Goal: Transaction & Acquisition: Purchase product/service

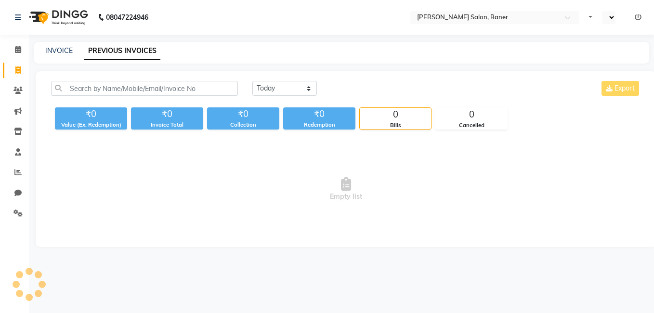
select select "en"
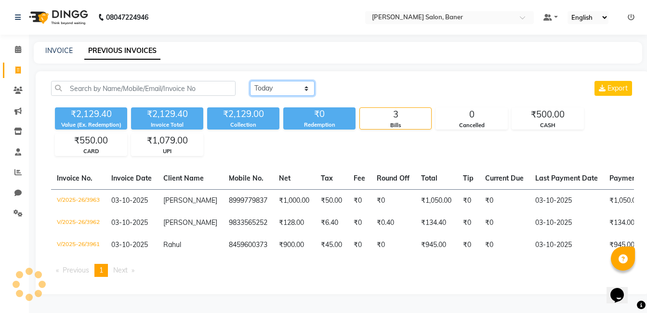
click at [268, 89] on select "Today Yesterday Custom Range" at bounding box center [282, 88] width 65 height 15
select select "yesterday"
click at [250, 81] on select "Today Yesterday Custom Range" at bounding box center [282, 88] width 65 height 15
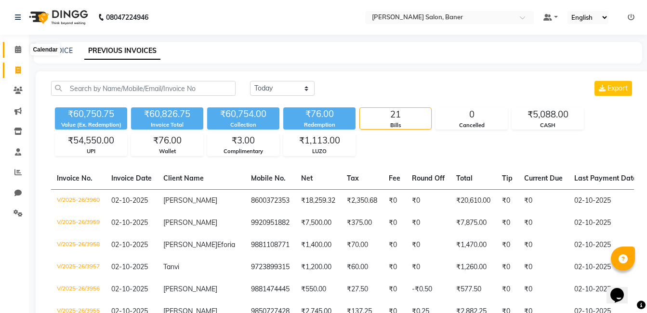
click at [17, 50] on icon at bounding box center [18, 49] width 6 height 7
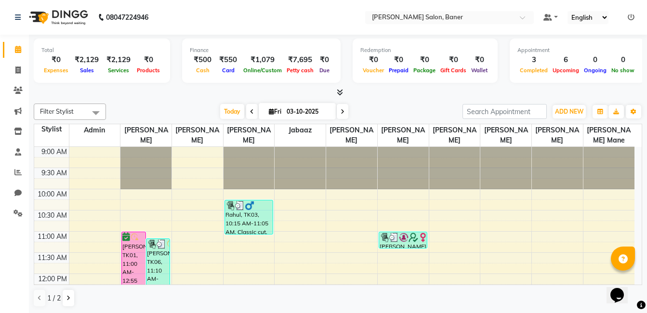
scroll to position [145, 0]
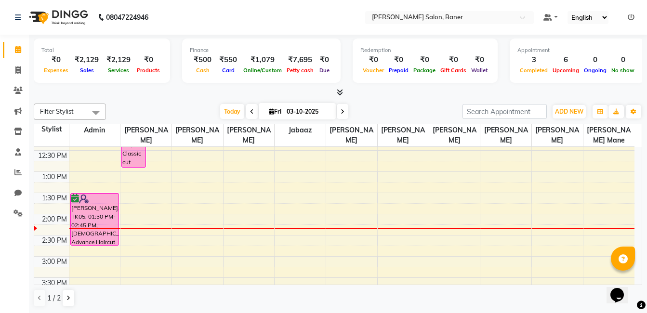
click at [198, 114] on div "Today Fri 03-10-2025" at bounding box center [284, 112] width 347 height 14
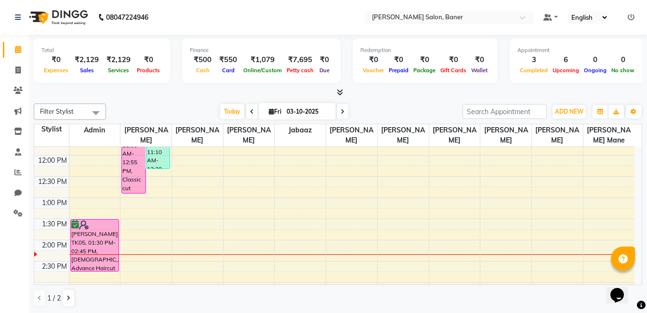
scroll to position [96, 0]
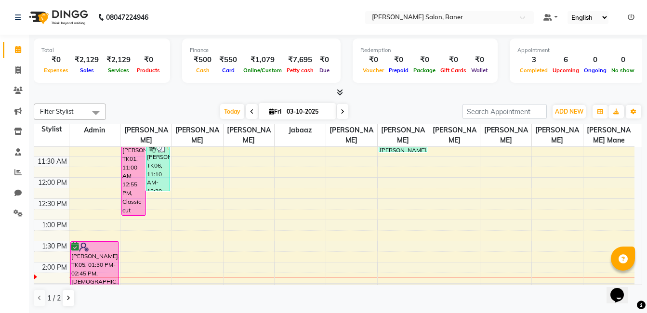
click at [167, 100] on div "Filter Stylist Select All Admin Swapnil jadhav Prem patode Santosh Kadam Jabaaz…" at bounding box center [338, 205] width 608 height 211
click at [363, 110] on div "Today Fri 03-10-2025" at bounding box center [284, 112] width 347 height 14
click at [192, 96] on div at bounding box center [338, 93] width 608 height 10
click at [219, 29] on nav "08047224946 Select Location × Varad Salon, Baner Default Panel My Panel English…" at bounding box center [323, 17] width 647 height 35
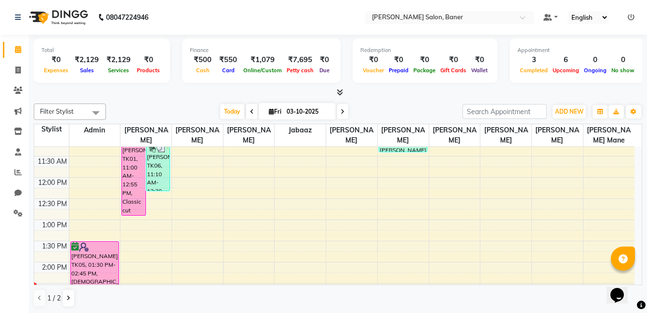
click at [107, 91] on div at bounding box center [338, 93] width 608 height 10
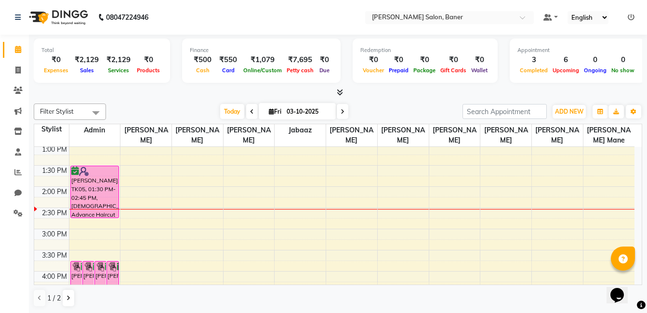
scroll to position [220, 0]
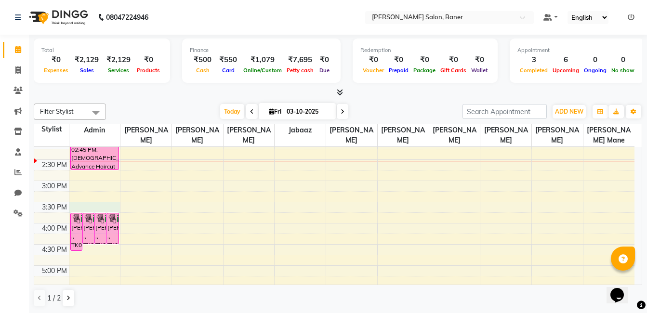
click at [103, 204] on div "9:00 AM 9:30 AM 10:00 AM 10:30 AM 11:00 AM 11:30 AM 12:00 PM 12:30 PM 1:00 PM 1…" at bounding box center [334, 202] width 600 height 551
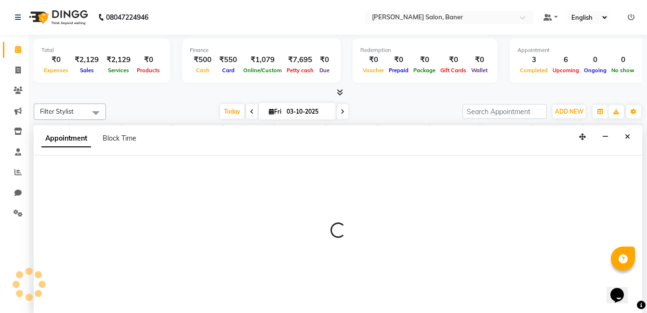
scroll to position [0, 0]
select select "60263"
select select "tentative"
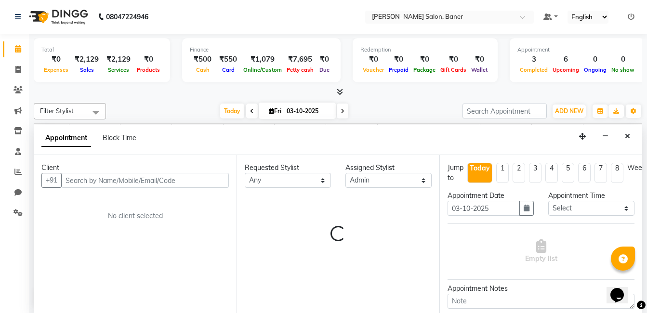
click at [85, 180] on input "text" at bounding box center [145, 180] width 168 height 15
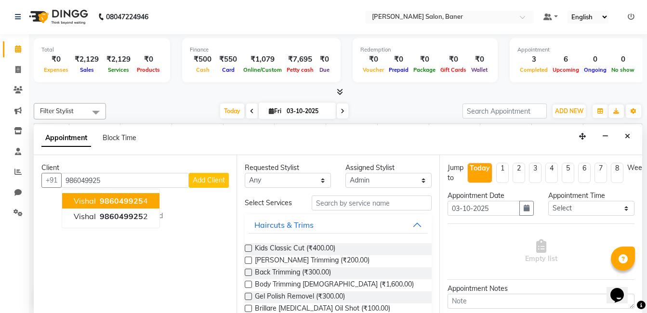
click at [146, 203] on button "vishal 986049925 4" at bounding box center [110, 200] width 97 height 15
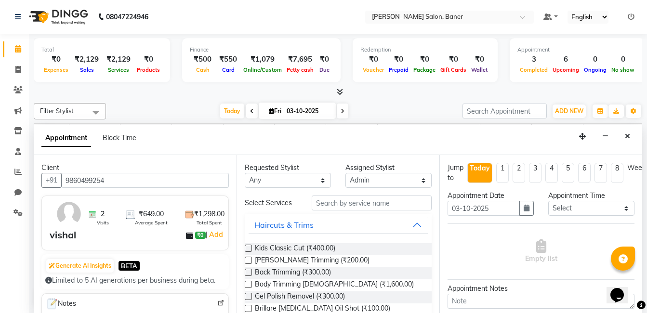
type input "9860499254"
click at [331, 199] on input "text" at bounding box center [372, 203] width 120 height 15
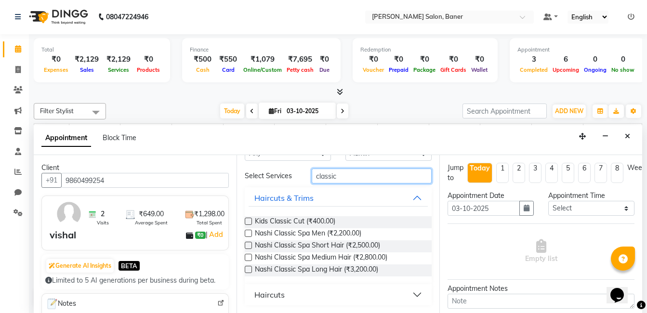
type input "classic"
click at [291, 299] on button "Haircuts" at bounding box center [338, 294] width 179 height 17
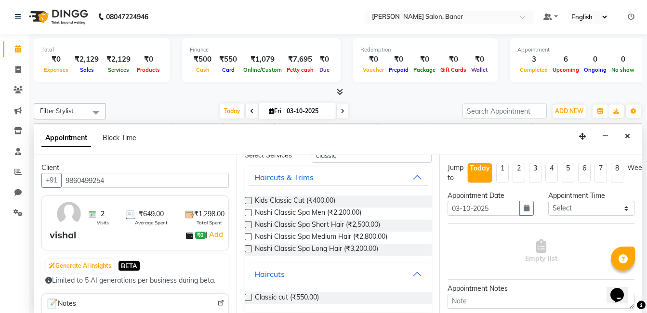
scroll to position [48, 0]
click at [249, 297] on label at bounding box center [248, 296] width 7 height 7
click at [249, 297] on input "checkbox" at bounding box center [248, 298] width 6 height 6
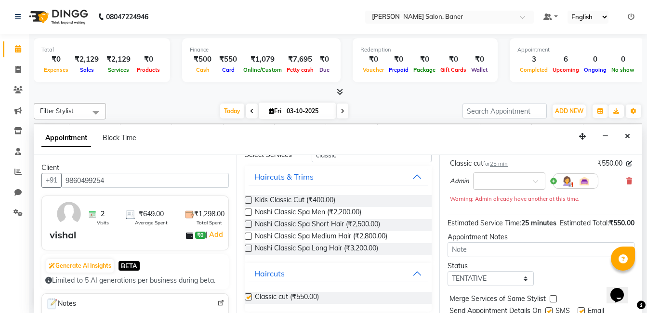
checkbox input "false"
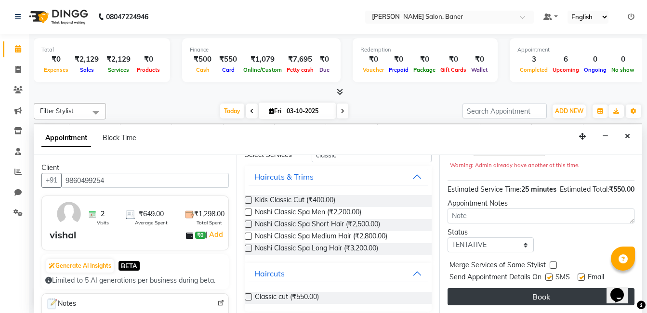
click at [503, 292] on button "Book" at bounding box center [541, 296] width 187 height 17
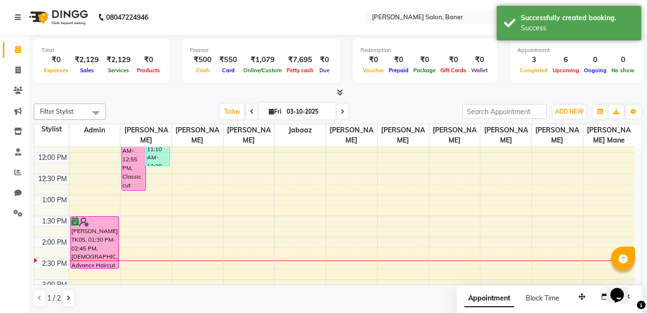
scroll to position [27, 0]
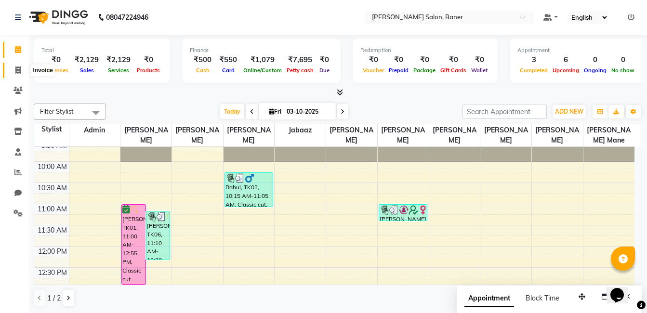
click at [24, 69] on span at bounding box center [18, 70] width 17 height 11
select select "service"
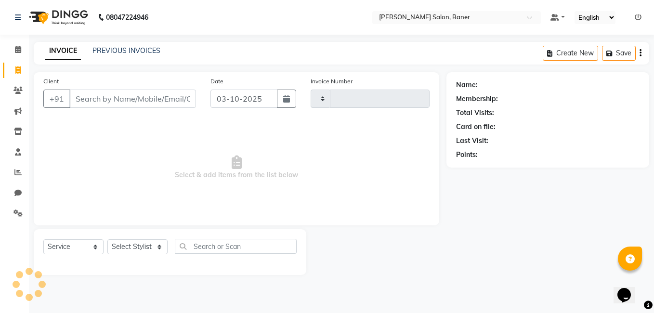
type input "3964"
select select "7115"
click at [122, 247] on select "Select Stylist" at bounding box center [137, 246] width 60 height 15
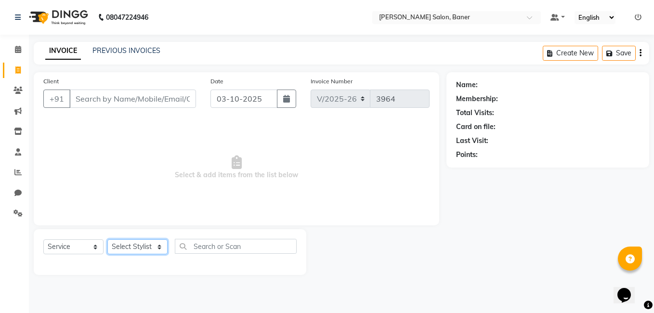
click at [125, 246] on select "Select Stylist" at bounding box center [137, 246] width 60 height 15
select select "60255"
click at [107, 239] on select "Select Stylist Aaftab Malik Admin Jabaaz Karan Rathod Karishma Khot Krishna Vya…" at bounding box center [137, 246] width 60 height 15
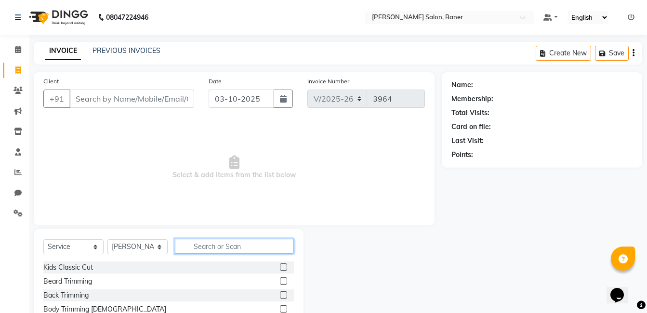
click at [194, 250] on input "text" at bounding box center [234, 246] width 119 height 15
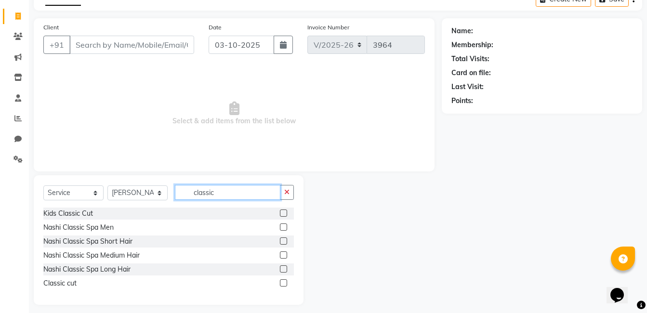
scroll to position [60, 0]
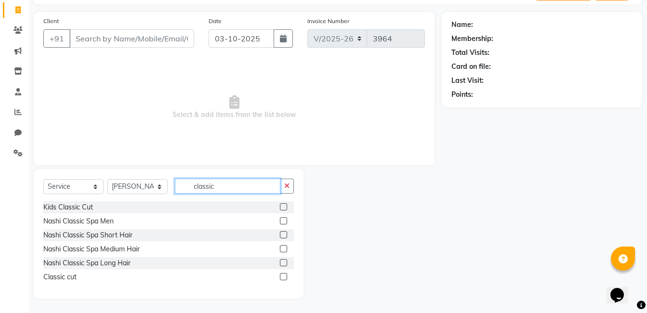
type input "classic"
click at [284, 278] on label at bounding box center [283, 276] width 7 height 7
click at [284, 278] on input "checkbox" at bounding box center [283, 277] width 6 height 6
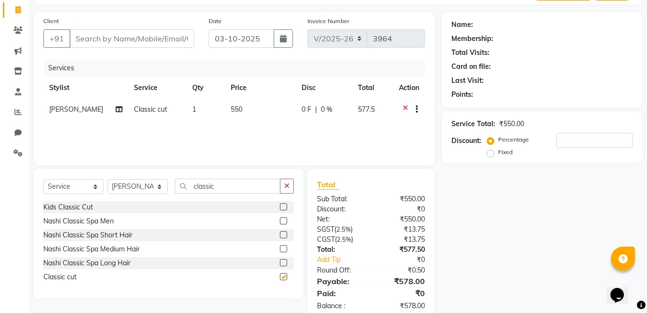
checkbox input "false"
click at [90, 30] on input "Client" at bounding box center [131, 38] width 125 height 18
type input "8"
type input "0"
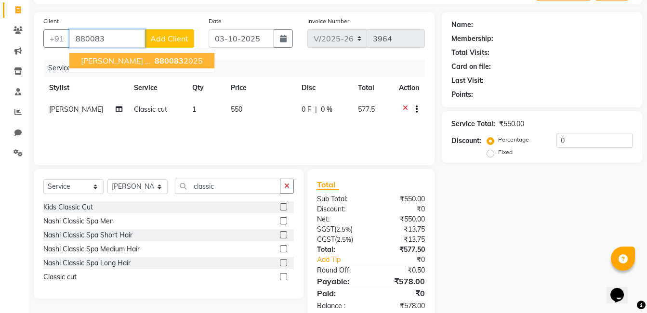
click at [155, 61] on span "880083" at bounding box center [169, 61] width 29 height 10
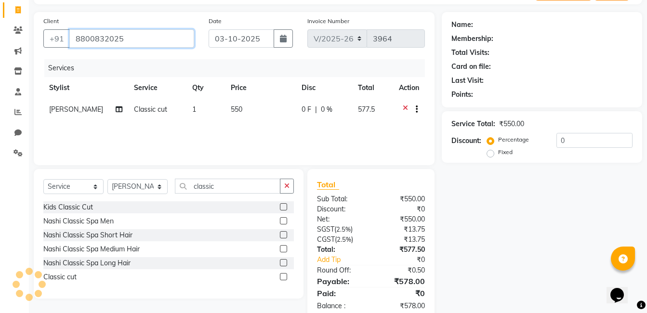
type input "8800832025"
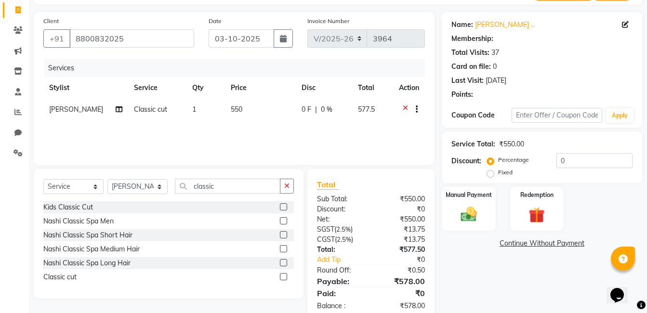
scroll to position [82, 0]
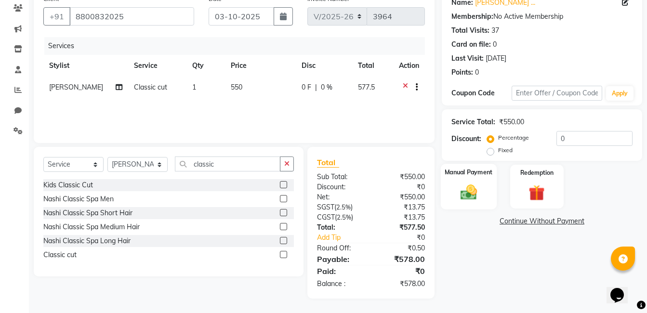
click at [463, 190] on img at bounding box center [468, 192] width 27 height 19
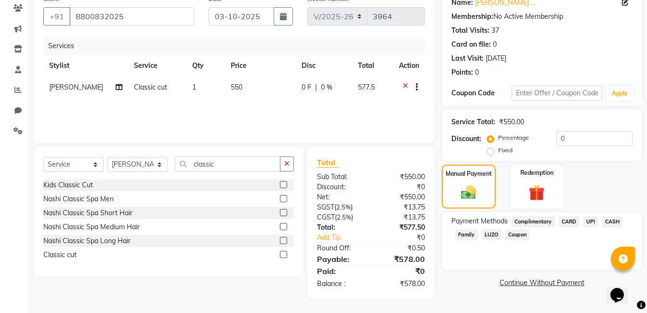
click at [571, 221] on span "CARD" at bounding box center [569, 221] width 21 height 11
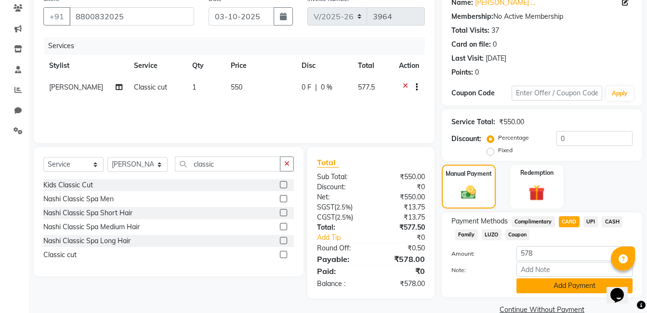
click at [565, 282] on button "Add Payment" at bounding box center [574, 285] width 116 height 15
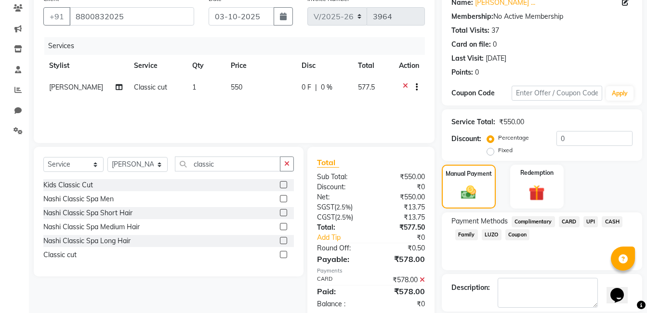
scroll to position [128, 0]
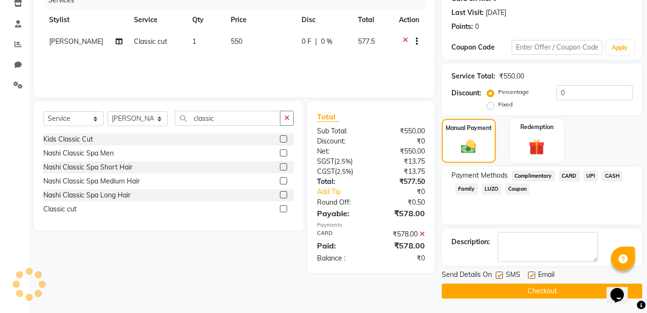
click at [553, 291] on button "Checkout" at bounding box center [542, 291] width 200 height 15
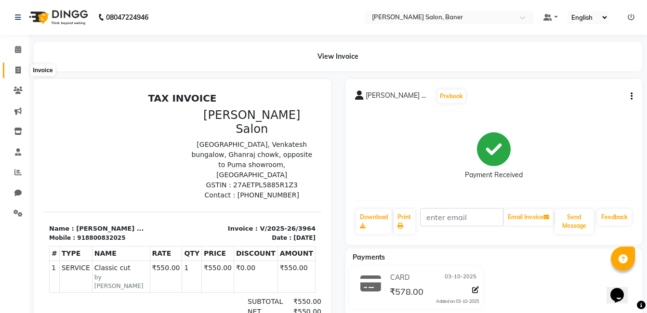
click at [24, 71] on span at bounding box center [18, 70] width 17 height 11
select select "service"
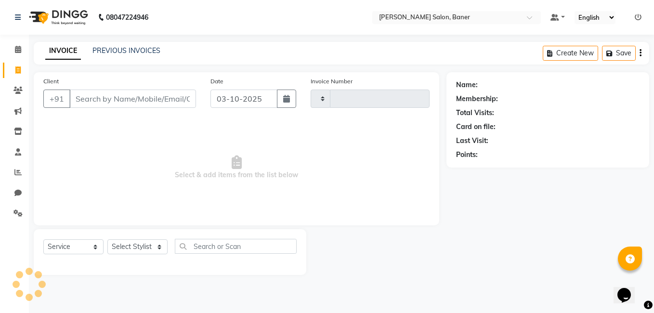
type input "3965"
select select "7115"
click at [131, 242] on select "Select Stylist" at bounding box center [137, 246] width 60 height 15
click at [133, 244] on select "Select Stylist Aaftab Malik Admin Jabaaz Karan Rathod Karishma Khot Krishna Vya…" at bounding box center [137, 246] width 60 height 15
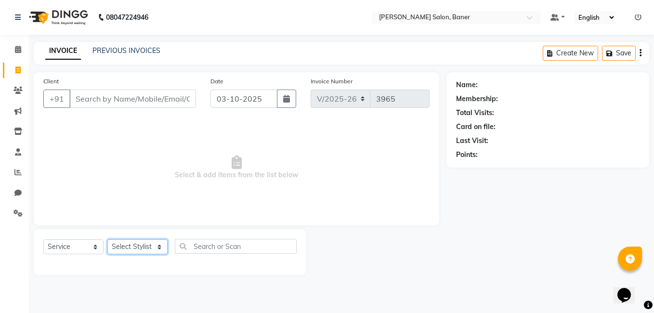
select select "93411"
click at [107, 239] on select "Select Stylist Aaftab Malik Admin Jabaaz Karan Rathod Karishma Khot Krishna Vya…" at bounding box center [137, 246] width 60 height 15
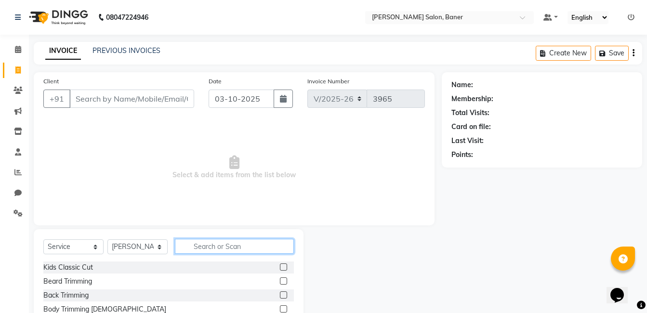
click at [217, 250] on input "text" at bounding box center [234, 246] width 119 height 15
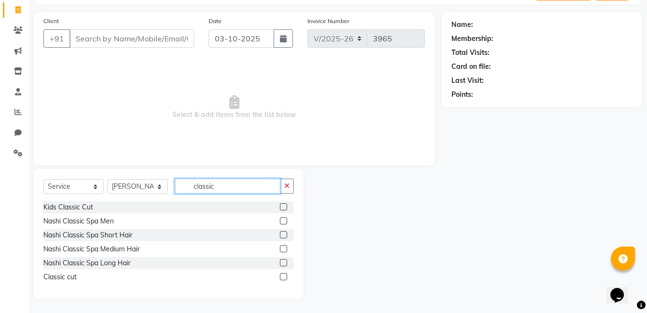
type input "classic"
click at [282, 277] on label at bounding box center [283, 276] width 7 height 7
click at [282, 277] on input "checkbox" at bounding box center [283, 277] width 6 height 6
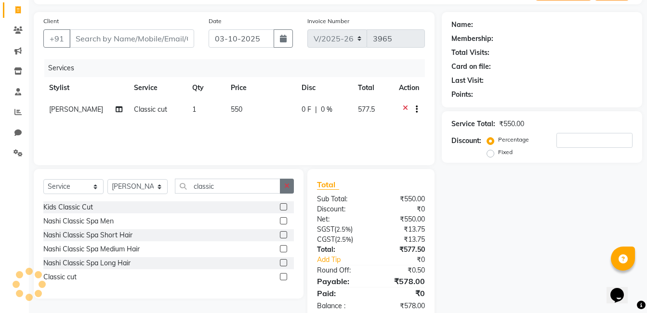
checkbox input "false"
click at [287, 183] on icon "button" at bounding box center [286, 186] width 5 height 7
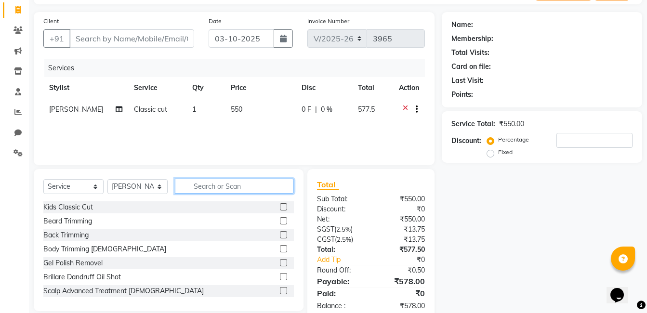
click at [253, 181] on input "text" at bounding box center [234, 186] width 119 height 15
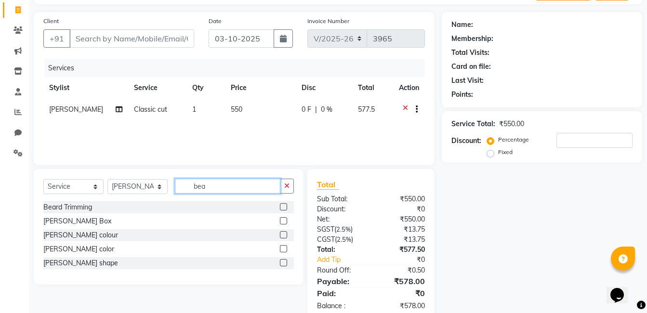
type input "bea"
click at [282, 266] on label at bounding box center [283, 262] width 7 height 7
click at [282, 266] on input "checkbox" at bounding box center [283, 263] width 6 height 6
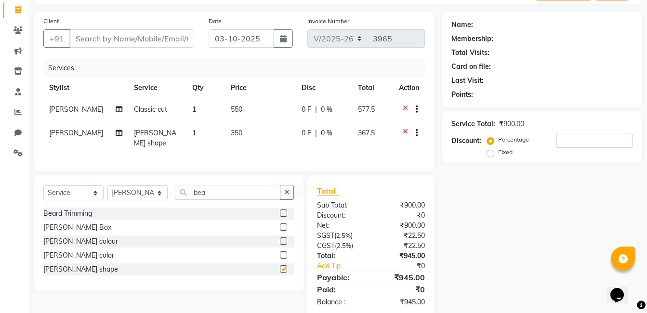
checkbox input "false"
click at [286, 191] on icon "button" at bounding box center [286, 192] width 5 height 7
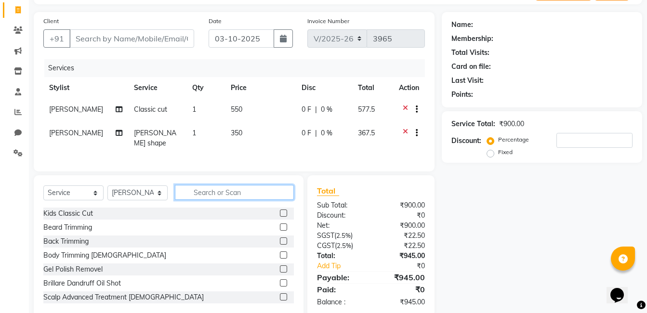
click at [263, 191] on input "text" at bounding box center [234, 192] width 119 height 15
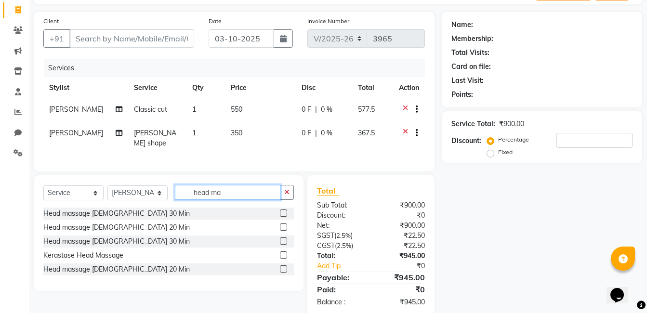
type input "head ma"
click at [283, 267] on label at bounding box center [283, 268] width 7 height 7
click at [283, 267] on input "checkbox" at bounding box center [283, 269] width 6 height 6
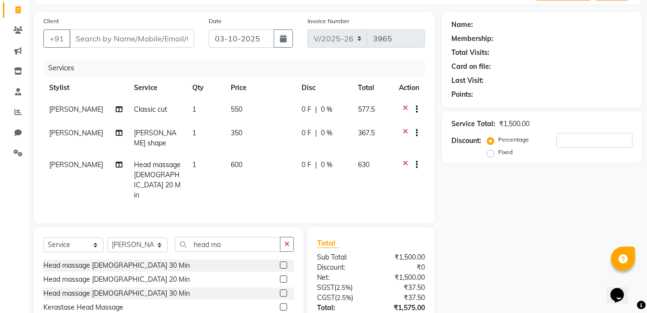
checkbox input "false"
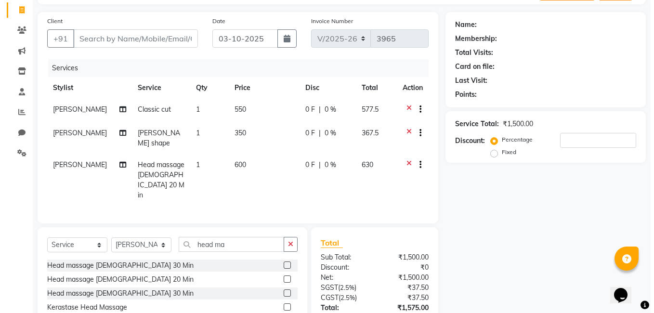
scroll to position [12, 0]
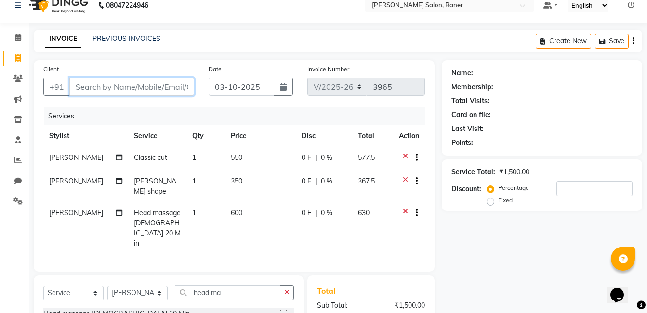
click at [114, 86] on input "Client" at bounding box center [131, 87] width 125 height 18
type input "9"
type input "0"
type input "9884408469"
click at [182, 87] on span "Add Client" at bounding box center [169, 87] width 38 height 10
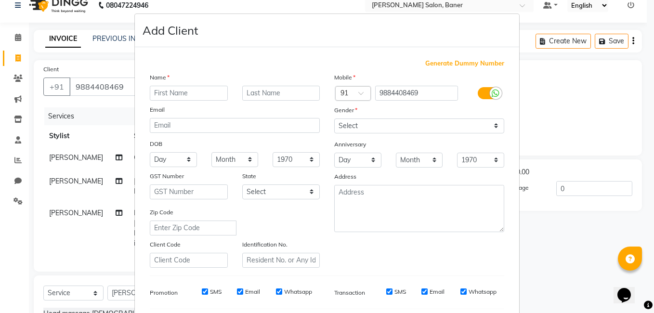
click at [182, 87] on input "text" at bounding box center [189, 93] width 78 height 15
type input "Rohit"
click at [372, 128] on select "Select Male Female Other Prefer Not To Say" at bounding box center [419, 126] width 170 height 15
select select "male"
click at [334, 119] on select "Select Male Female Other Prefer Not To Say" at bounding box center [419, 126] width 170 height 15
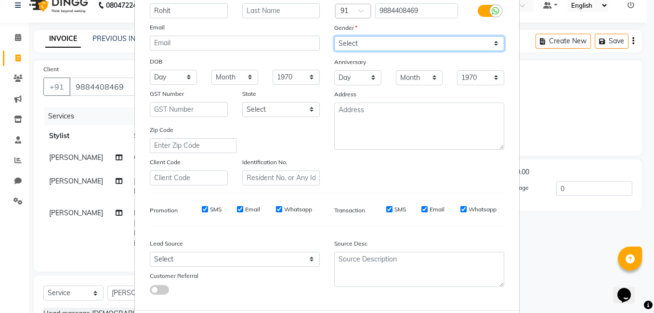
scroll to position [132, 0]
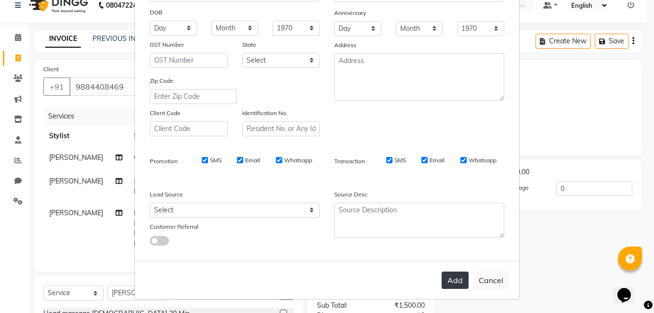
click at [455, 277] on button "Add" at bounding box center [455, 280] width 27 height 17
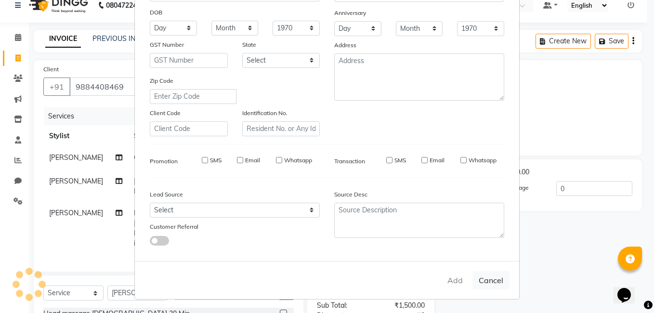
select select
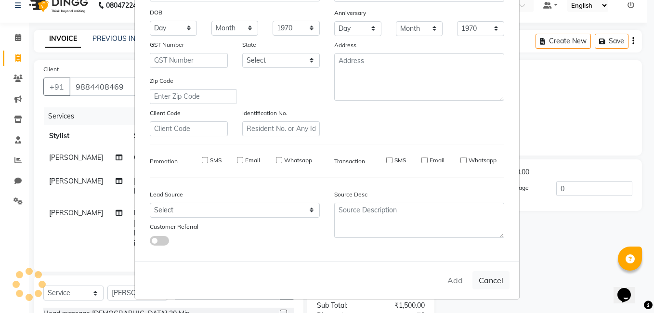
select select
checkbox input "false"
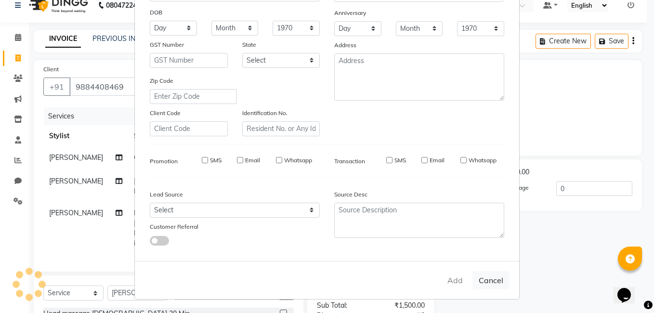
checkbox input "false"
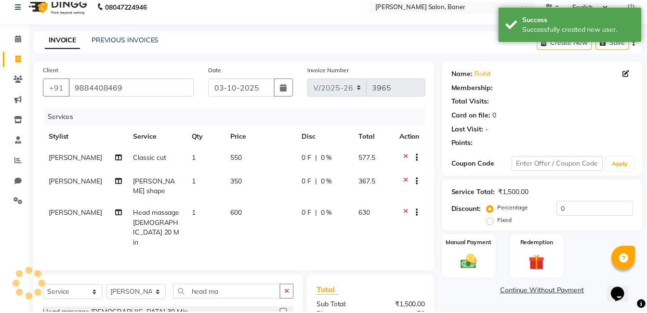
scroll to position [109, 0]
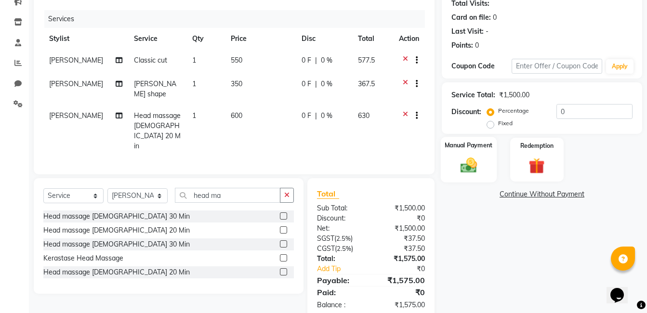
click at [457, 167] on img at bounding box center [468, 165] width 27 height 19
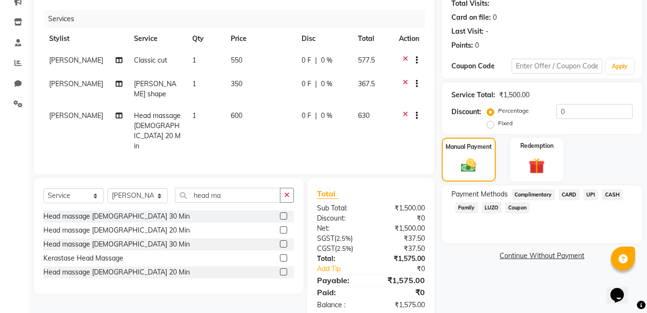
click at [592, 193] on span "UPI" at bounding box center [590, 194] width 15 height 11
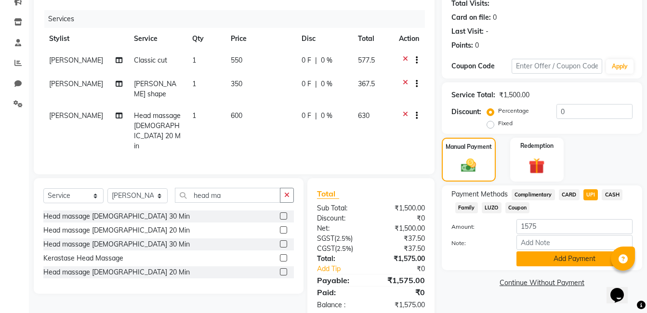
click at [568, 261] on button "Add Payment" at bounding box center [574, 258] width 116 height 15
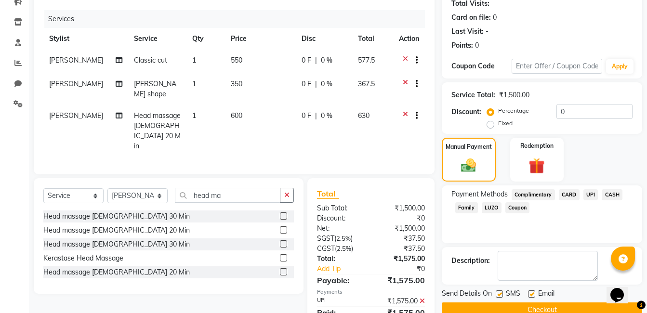
scroll to position [130, 0]
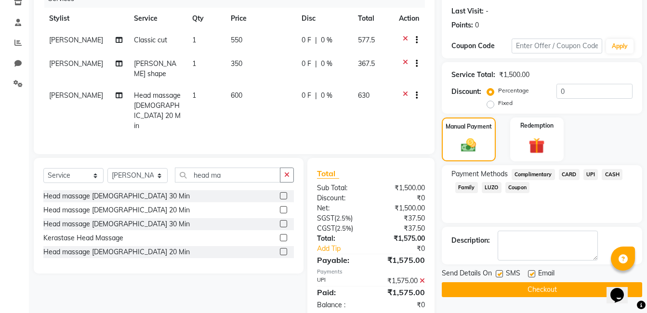
click at [547, 291] on button "Checkout" at bounding box center [542, 289] width 200 height 15
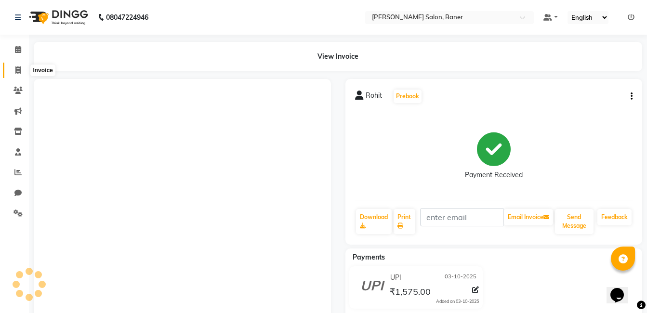
click at [16, 74] on span at bounding box center [18, 70] width 17 height 11
select select "service"
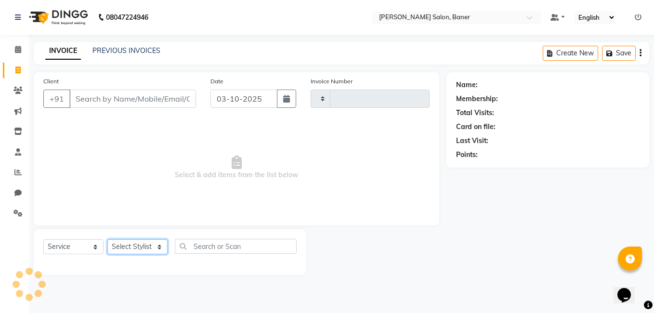
click at [138, 243] on select "Select Stylist" at bounding box center [137, 246] width 60 height 15
type input "3966"
select select "7115"
click at [138, 243] on select "Select Stylist" at bounding box center [137, 246] width 60 height 15
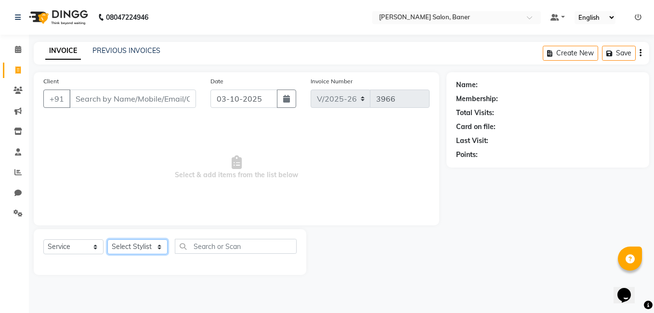
click at [138, 243] on select "Select Stylist" at bounding box center [137, 246] width 60 height 15
click at [138, 243] on select "Select Stylist Aaftab Malik Admin Jabaaz Karan Rathod Karishma Khot Krishna Vya…" at bounding box center [137, 246] width 60 height 15
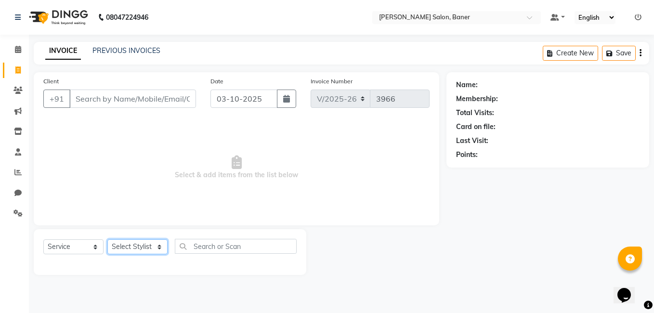
click at [146, 245] on select "Select Stylist Aaftab Malik Admin Jabaaz Karan Rathod Karishma Khot Krishna Vya…" at bounding box center [137, 246] width 60 height 15
select select "68623"
click at [107, 239] on select "Select Stylist Aaftab Malik Admin Jabaaz Karan Rathod Karishma Khot Krishna Vya…" at bounding box center [137, 246] width 60 height 15
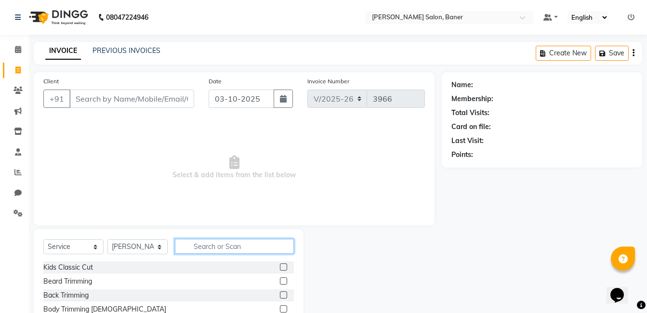
click at [212, 252] on input "text" at bounding box center [234, 246] width 119 height 15
type input "bom"
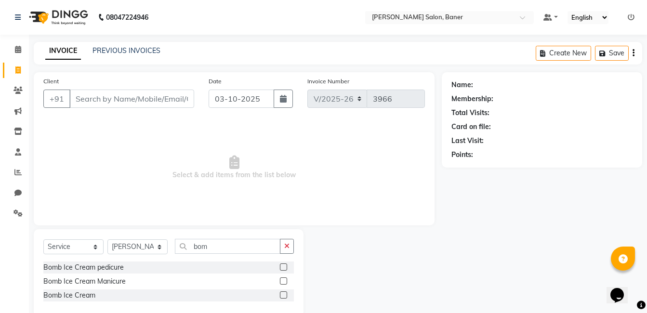
click at [282, 267] on label at bounding box center [283, 267] width 7 height 7
click at [282, 267] on input "checkbox" at bounding box center [283, 267] width 6 height 6
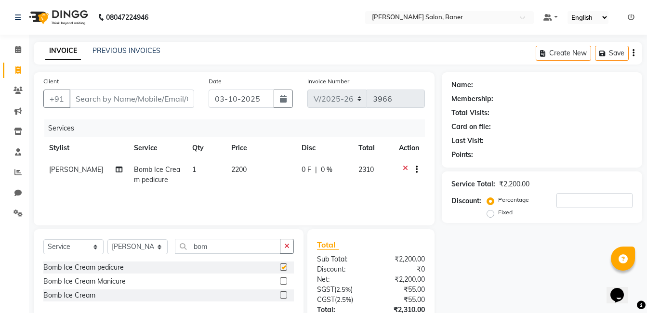
click at [282, 267] on label at bounding box center [283, 267] width 7 height 7
click at [282, 267] on input "checkbox" at bounding box center [283, 267] width 6 height 6
click at [283, 264] on label at bounding box center [283, 267] width 7 height 7
click at [283, 264] on input "checkbox" at bounding box center [283, 267] width 6 height 6
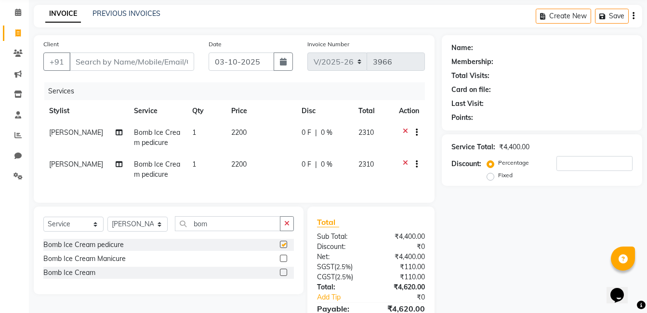
checkbox input "false"
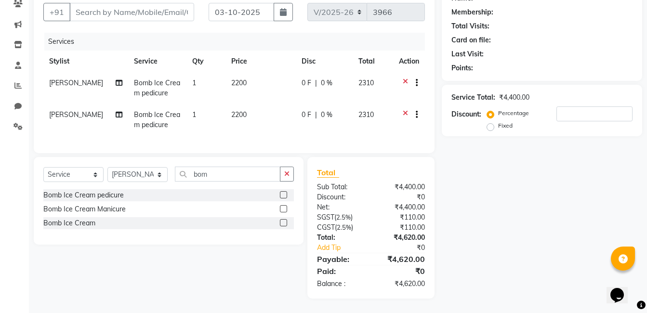
click at [65, 110] on span "Kshitija" at bounding box center [76, 114] width 54 height 9
select select "68623"
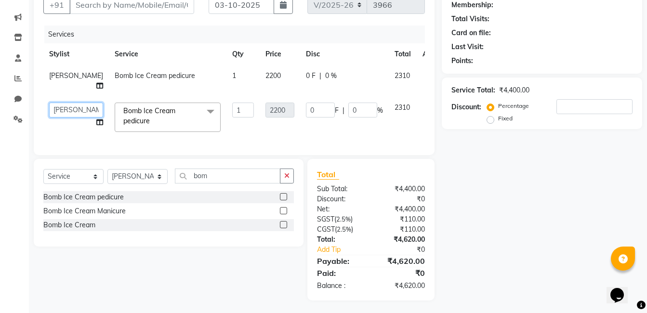
click at [65, 110] on select "Aaftab Malik Admin Jabaaz Karan Rathod Karishma Khot Krishna Vyavahare Kshitija…" at bounding box center [76, 110] width 54 height 15
select select "90534"
click at [284, 179] on icon "button" at bounding box center [286, 175] width 5 height 7
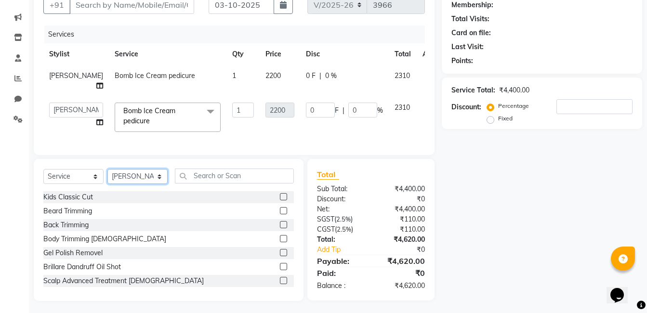
click at [123, 184] on select "Select Stylist Aaftab Malik Admin Jabaaz Karan Rathod Karishma Khot Krishna Vya…" at bounding box center [137, 176] width 60 height 15
select select "89608"
click at [107, 176] on select "Select Stylist Aaftab Malik Admin Jabaaz Karan Rathod Karishma Khot Krishna Vya…" at bounding box center [137, 176] width 60 height 15
click at [271, 191] on div "Select Service Product Membership Package Voucher Prepaid Gift Card Select Styl…" at bounding box center [168, 180] width 251 height 23
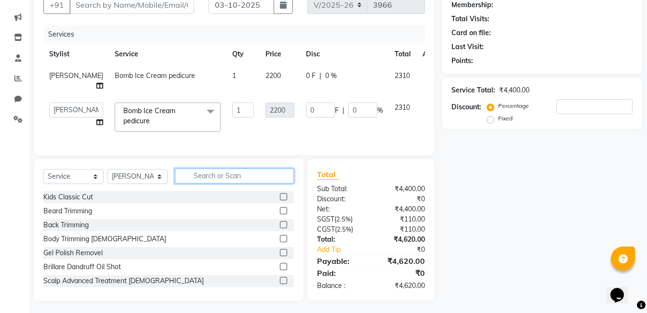
click at [269, 184] on input "text" at bounding box center [234, 176] width 119 height 15
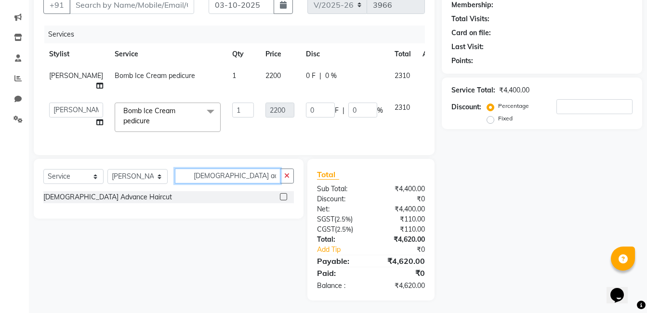
type input "female adv"
drag, startPoint x: 285, startPoint y: 201, endPoint x: 276, endPoint y: 200, distance: 8.7
click at [283, 200] on label at bounding box center [283, 196] width 7 height 7
click at [283, 200] on input "checkbox" at bounding box center [283, 197] width 6 height 6
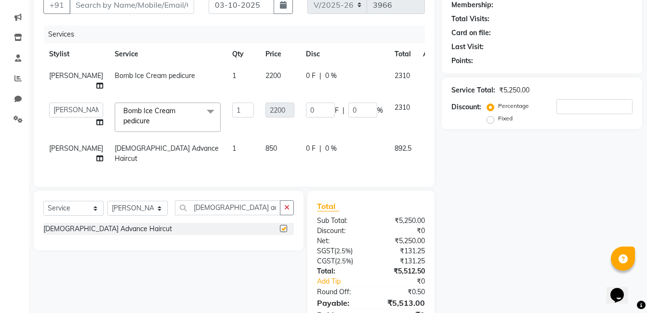
checkbox input "false"
click at [136, 216] on select "Select Stylist Aaftab Malik Admin Jabaaz Karan Rathod Karishma Khot Krishna Vya…" at bounding box center [137, 208] width 60 height 15
select select "90315"
click at [107, 210] on select "Select Stylist Aaftab Malik Admin Jabaaz Karan Rathod Karishma Khot Krishna Vya…" at bounding box center [137, 208] width 60 height 15
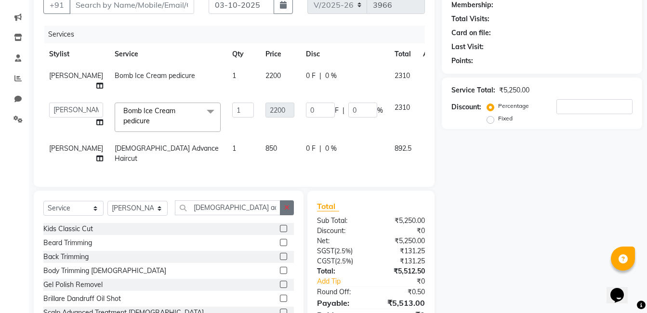
drag, startPoint x: 288, startPoint y: 219, endPoint x: 270, endPoint y: 219, distance: 17.3
click at [285, 211] on icon "button" at bounding box center [286, 207] width 5 height 7
click at [259, 215] on input "text" at bounding box center [234, 207] width 119 height 15
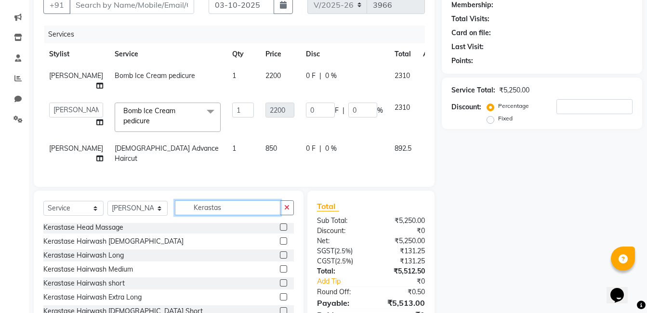
scroll to position [142, 0]
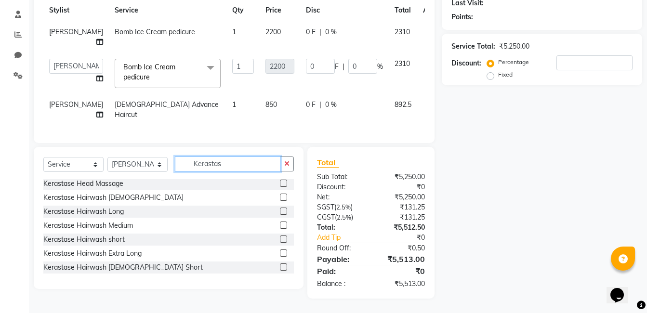
type input "Kerastas"
click at [280, 215] on label at bounding box center [283, 211] width 7 height 7
click at [280, 215] on input "checkbox" at bounding box center [283, 212] width 6 height 6
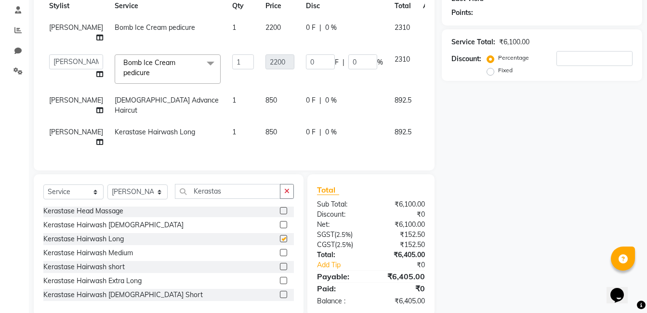
checkbox input "false"
click at [286, 195] on icon "button" at bounding box center [286, 191] width 5 height 7
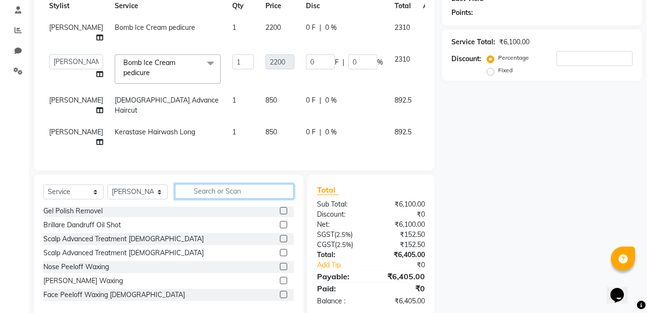
click at [252, 199] on input "text" at bounding box center [234, 191] width 119 height 15
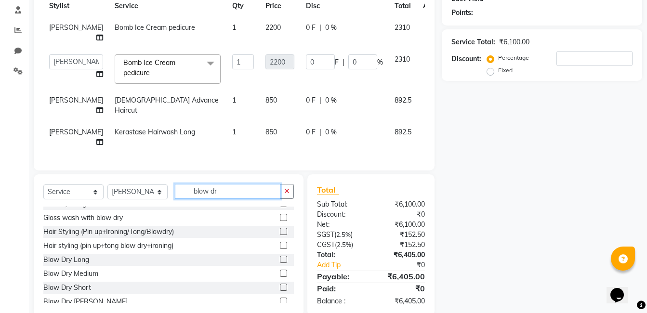
scroll to position [29, 0]
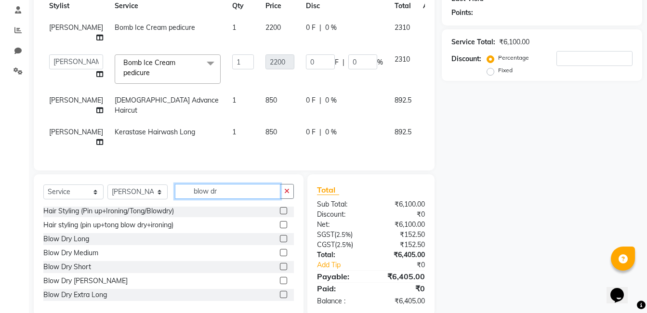
type input "blow dr"
click at [280, 242] on label at bounding box center [283, 238] width 7 height 7
click at [280, 242] on input "checkbox" at bounding box center [283, 239] width 6 height 6
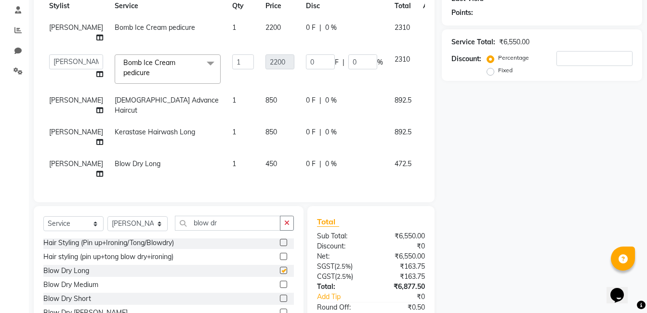
checkbox input "false"
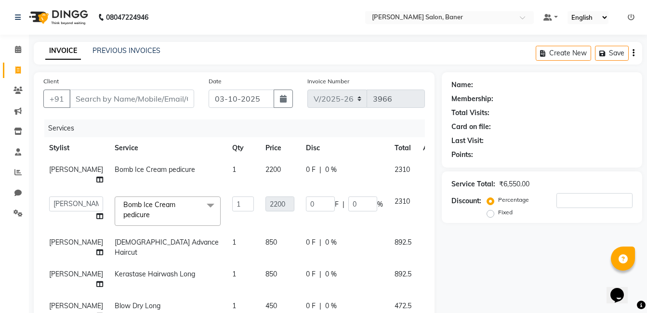
scroll to position [48, 0]
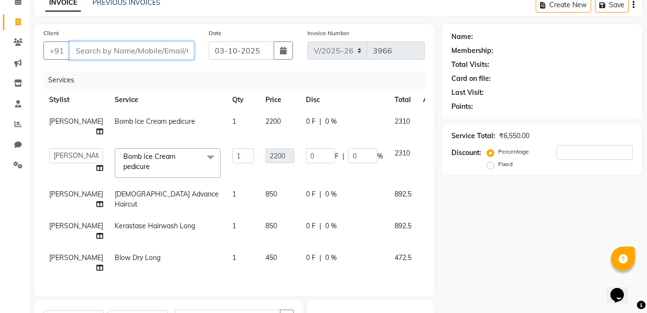
paste input "9604517041"
type input "9604517041"
type input "0"
type input "9604517041"
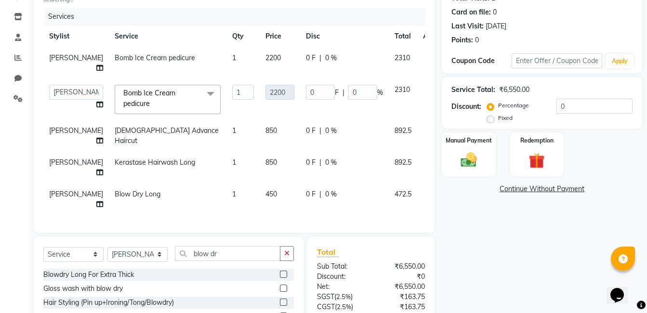
scroll to position [213, 0]
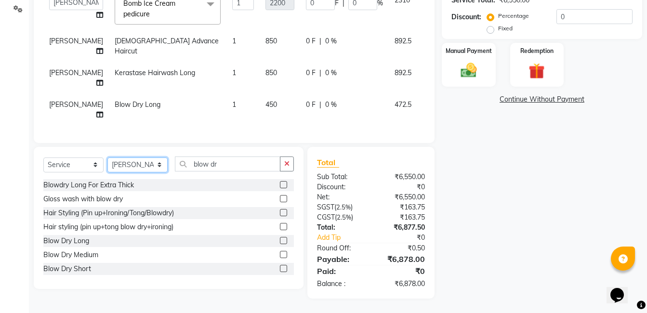
click at [145, 164] on select "Select Stylist Aaftab Malik Admin Jabaaz Karan Rathod Karishma Khot Krishna Vya…" at bounding box center [137, 165] width 60 height 15
click at [201, 124] on div "Services Stylist Service Qty Price Disc Total Action Kshitija Bomb Ice Cream pe…" at bounding box center [234, 25] width 382 height 215
click at [126, 166] on select "Select Stylist Aaftab Malik Admin Jabaaz Karan Rathod Karishma Khot Krishna Vya…" at bounding box center [137, 165] width 60 height 15
select select "90534"
click at [107, 158] on select "Select Stylist Aaftab Malik Admin Jabaaz Karan Rathod Karishma Khot Krishna Vya…" at bounding box center [137, 165] width 60 height 15
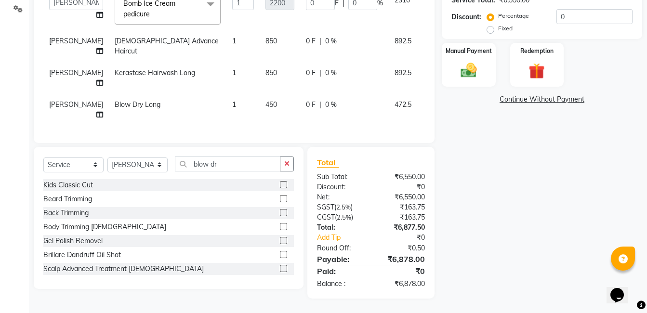
drag, startPoint x: 289, startPoint y: 166, endPoint x: 251, endPoint y: 165, distance: 38.1
click at [282, 165] on button "button" at bounding box center [287, 164] width 14 height 15
click at [249, 165] on input "text" at bounding box center [234, 164] width 119 height 15
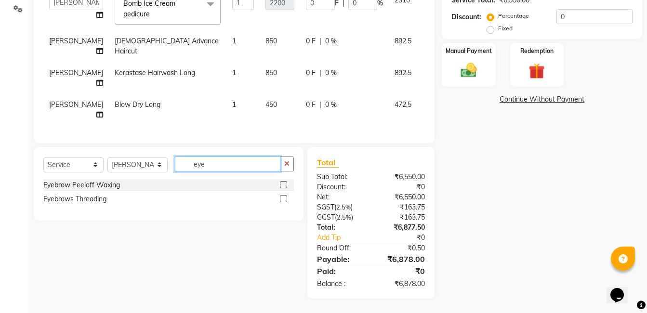
type input "eye"
click at [283, 200] on label at bounding box center [283, 198] width 7 height 7
click at [283, 200] on input "checkbox" at bounding box center [283, 199] width 6 height 6
checkbox input "true"
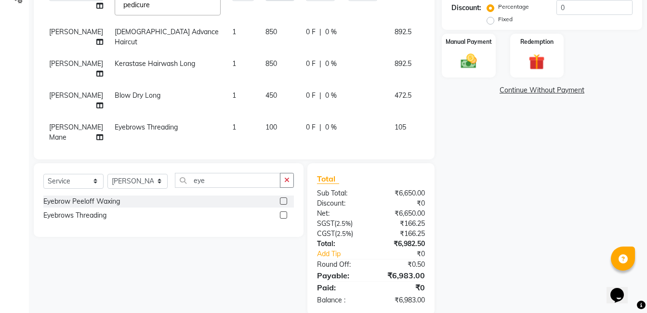
drag, startPoint x: 285, startPoint y: 175, endPoint x: 264, endPoint y: 179, distance: 21.2
click at [285, 176] on button "button" at bounding box center [287, 180] width 14 height 15
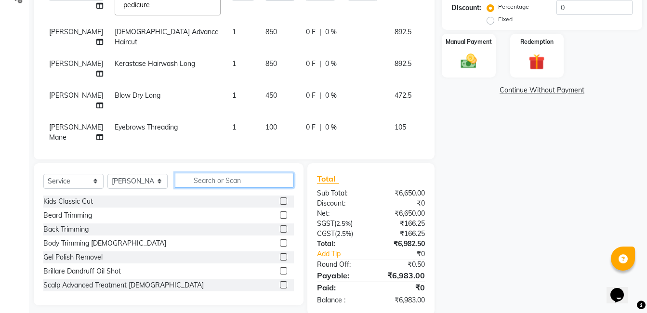
click at [254, 181] on input "text" at bounding box center [234, 180] width 119 height 15
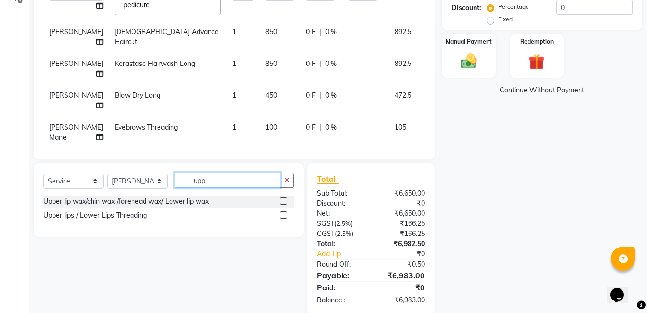
type input "upp"
click at [281, 213] on label at bounding box center [283, 214] width 7 height 7
click at [281, 213] on input "checkbox" at bounding box center [283, 215] width 6 height 6
checkbox input "false"
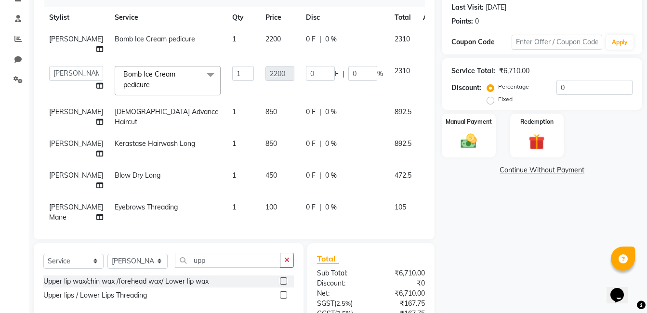
scroll to position [0, 0]
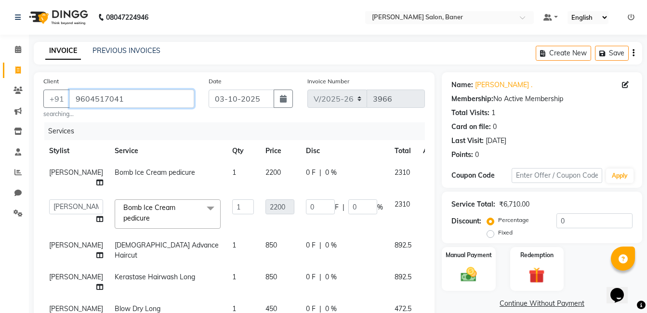
click at [136, 101] on input "9604517041" at bounding box center [131, 99] width 125 height 18
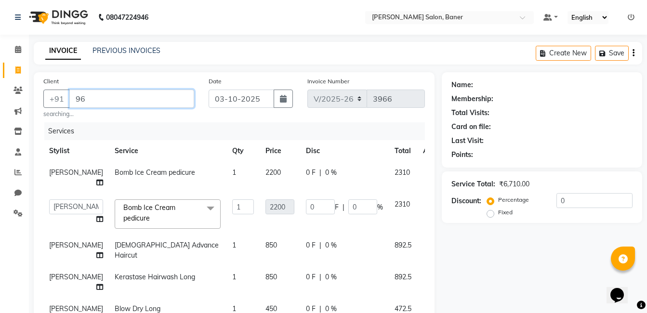
type input "9"
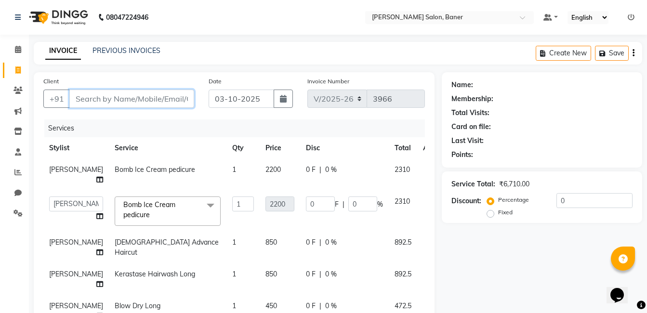
paste input "9881508432"
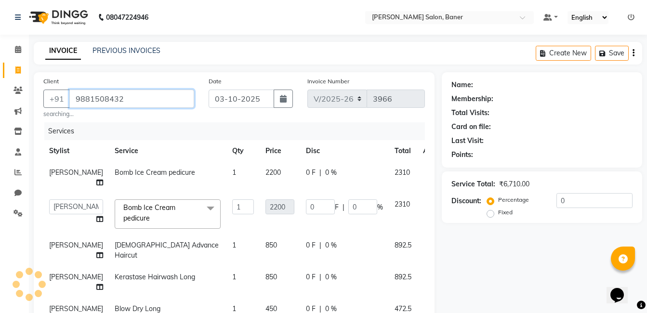
type input "9881508432"
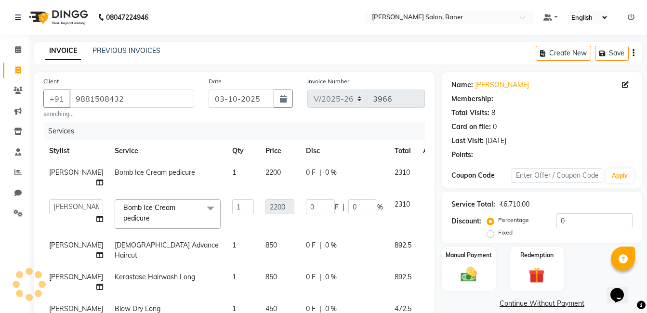
click at [160, 80] on div "Client +91 9881508432 searching..." at bounding box center [118, 97] width 165 height 42
type input "440"
type input "20"
select select "1: Object"
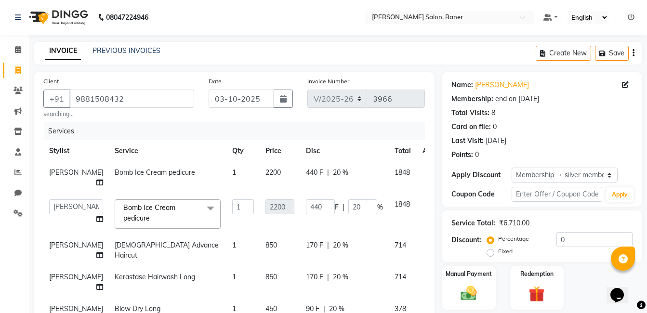
type input "20"
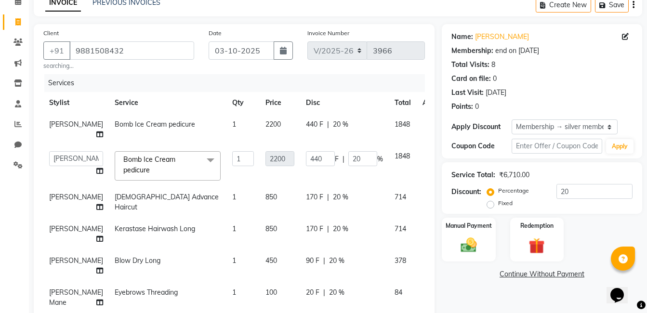
scroll to position [230, 0]
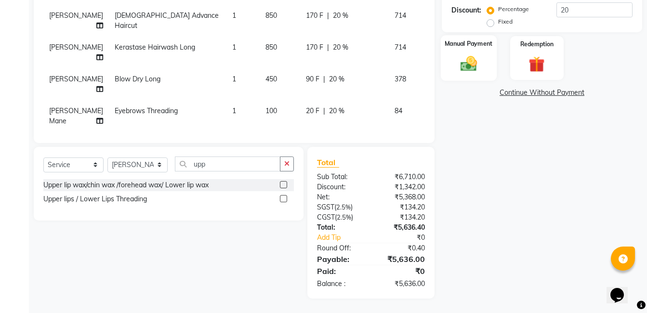
click at [468, 67] on img at bounding box center [468, 63] width 27 height 19
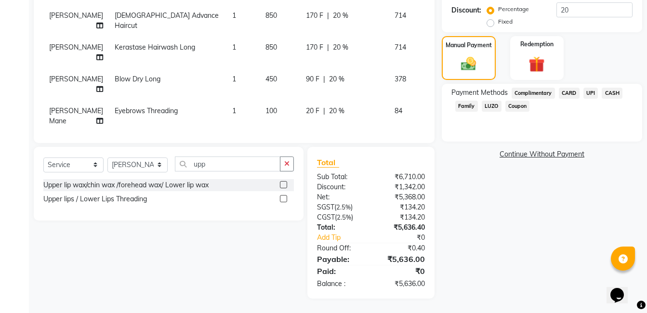
click at [565, 95] on span "CARD" at bounding box center [569, 93] width 21 height 11
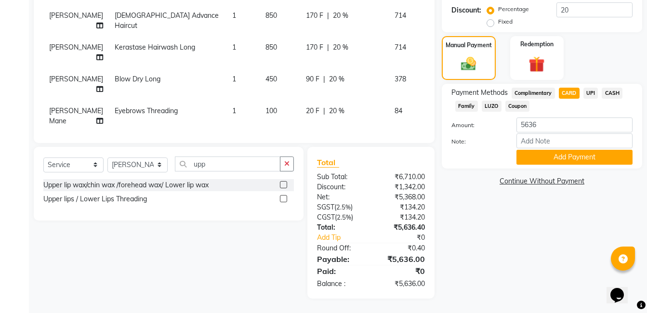
drag, startPoint x: 567, startPoint y: 159, endPoint x: 397, endPoint y: 9, distance: 226.3
click at [567, 158] on button "Add Payment" at bounding box center [574, 157] width 116 height 15
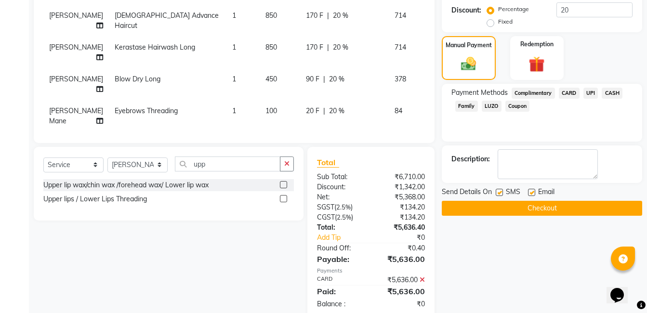
click at [423, 278] on icon at bounding box center [422, 280] width 5 height 7
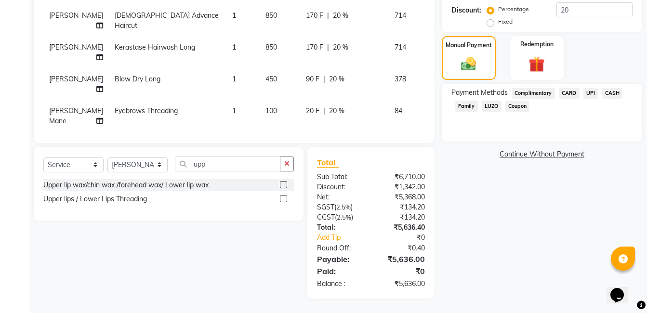
click at [587, 92] on span "UPI" at bounding box center [590, 93] width 15 height 11
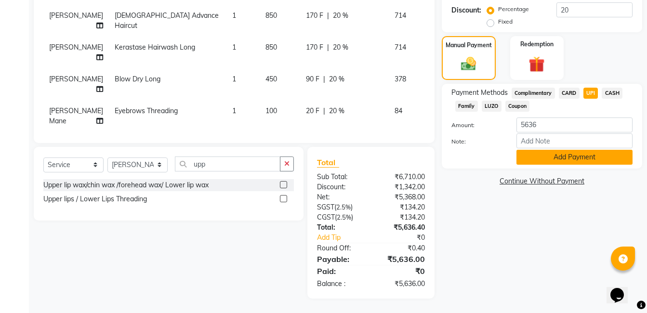
click at [557, 159] on button "Add Payment" at bounding box center [574, 157] width 116 height 15
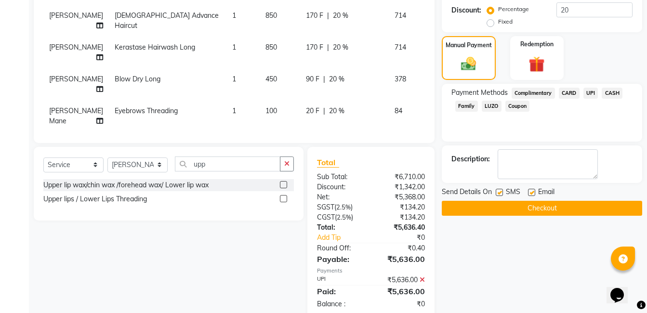
click at [572, 210] on button "Checkout" at bounding box center [542, 208] width 200 height 15
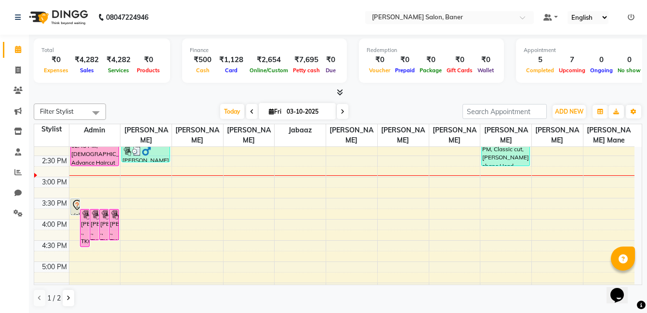
scroll to position [241, 0]
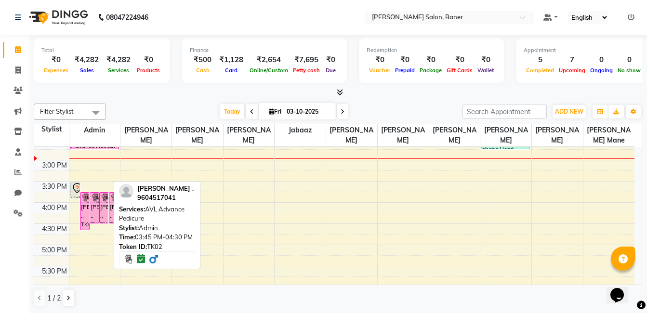
click at [100, 197] on img at bounding box center [105, 198] width 10 height 10
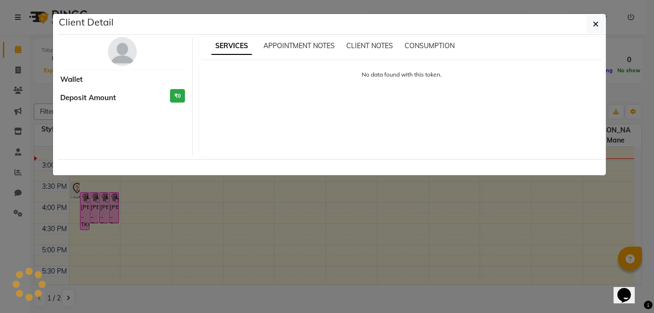
select select "6"
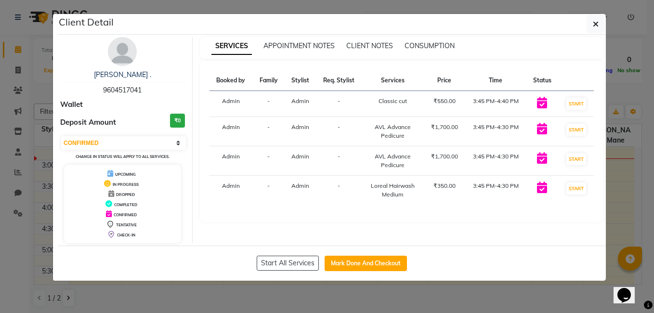
click at [134, 87] on span "9604517041" at bounding box center [122, 90] width 39 height 9
copy span "9604517041"
click at [592, 29] on button "button" at bounding box center [596, 24] width 18 height 18
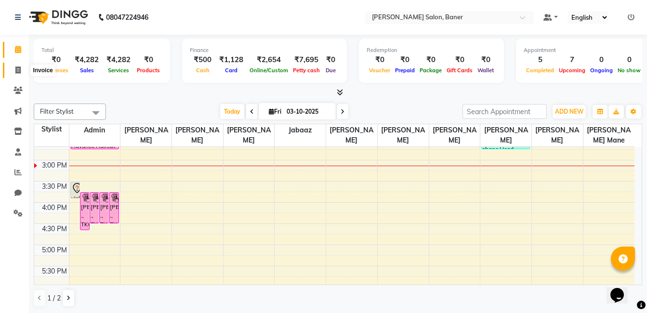
click at [17, 70] on icon at bounding box center [17, 69] width 5 height 7
select select "service"
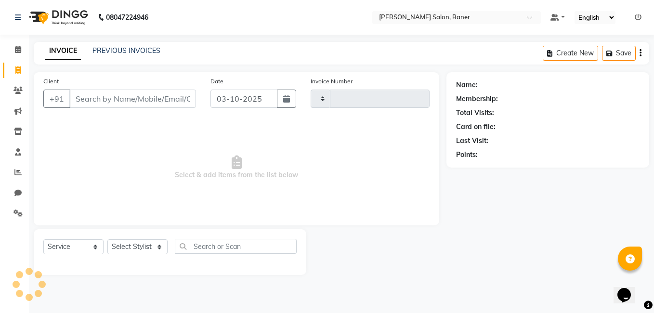
type input "3966"
click at [97, 92] on input "Client" at bounding box center [132, 99] width 127 height 18
select select "7115"
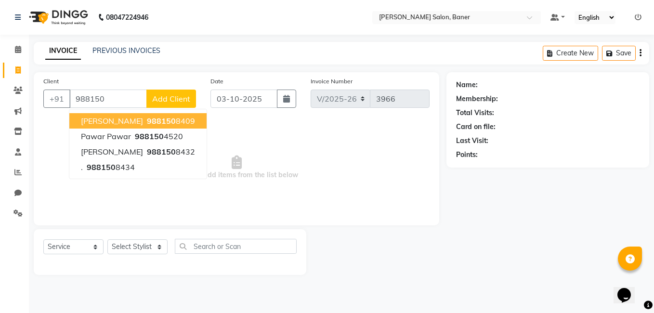
click at [147, 124] on span "988150" at bounding box center [161, 121] width 29 height 10
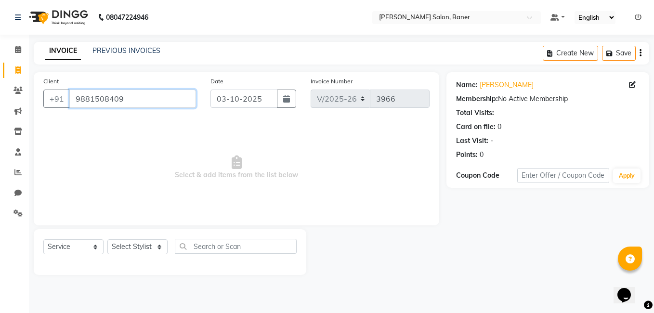
click at [125, 102] on input "9881508409" at bounding box center [132, 99] width 127 height 18
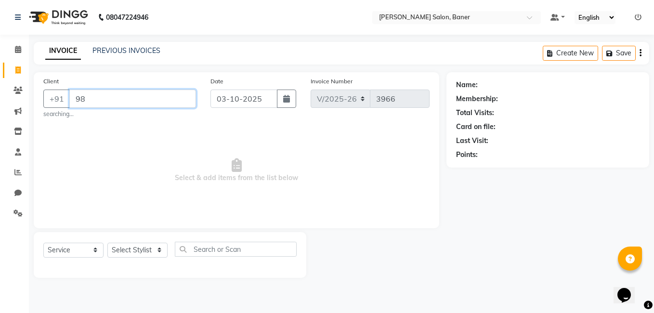
type input "9"
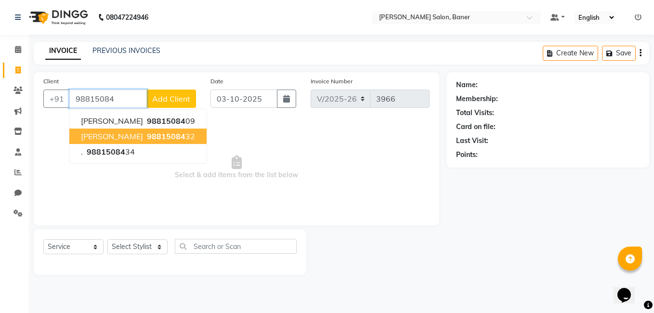
click at [193, 132] on button "charuta Kulkarni 98815084 32" at bounding box center [137, 136] width 137 height 15
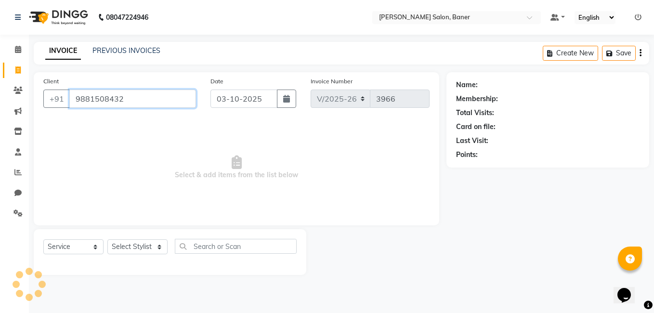
type input "9881508432"
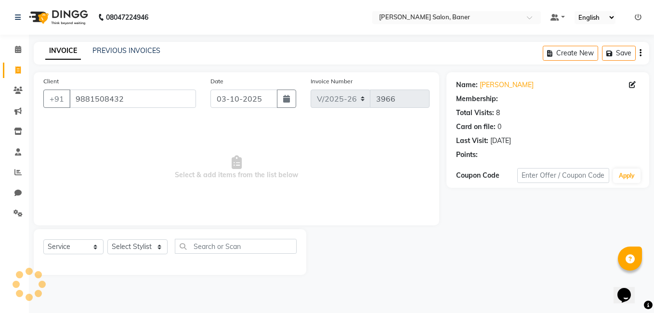
select select "1: Object"
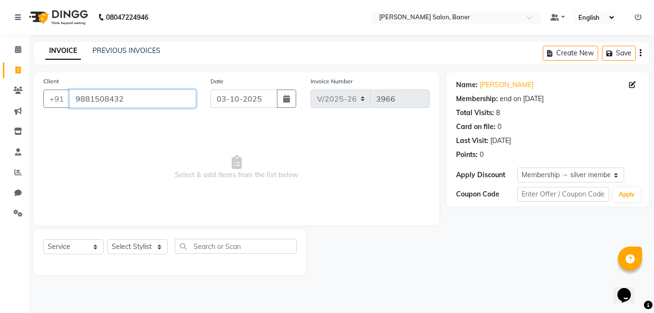
click at [146, 97] on input "9881508432" at bounding box center [132, 99] width 127 height 18
click at [20, 69] on icon at bounding box center [17, 69] width 5 height 7
select select "service"
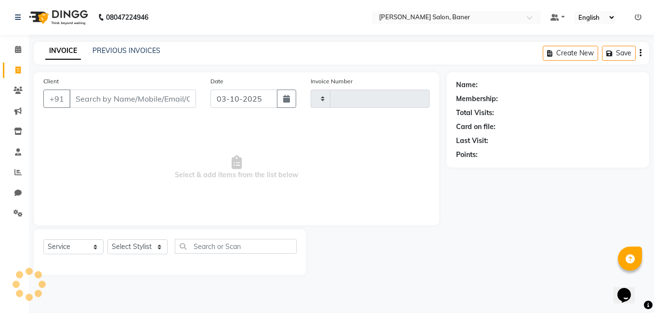
type input "3966"
select select "7115"
click at [139, 246] on select "Select Stylist" at bounding box center [137, 246] width 60 height 15
click at [139, 246] on select "Select Stylist Aaftab Malik Admin Jabaaz Karan Rathod Karishma Khot Krishna Vya…" at bounding box center [137, 246] width 60 height 15
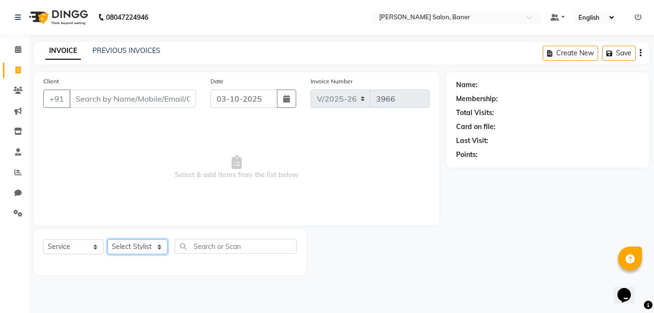
select select "69598"
click at [107, 239] on select "Select Stylist Aaftab Malik Admin Jabaaz Karan Rathod Karishma Khot Krishna Vya…" at bounding box center [137, 246] width 60 height 15
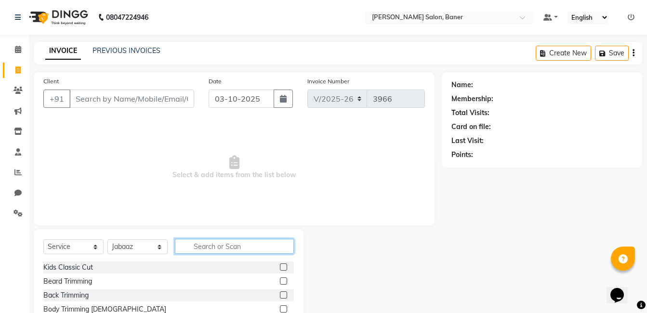
click at [228, 250] on input "text" at bounding box center [234, 246] width 119 height 15
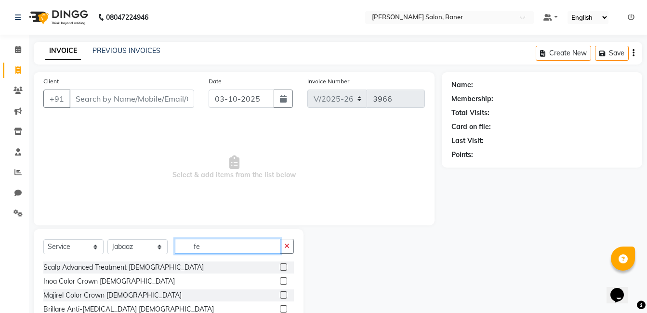
type input "f"
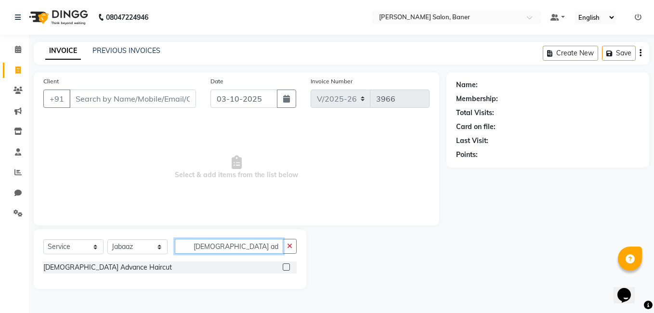
type input "female ad"
click at [288, 269] on label at bounding box center [286, 267] width 7 height 7
click at [288, 269] on input "checkbox" at bounding box center [286, 267] width 6 height 6
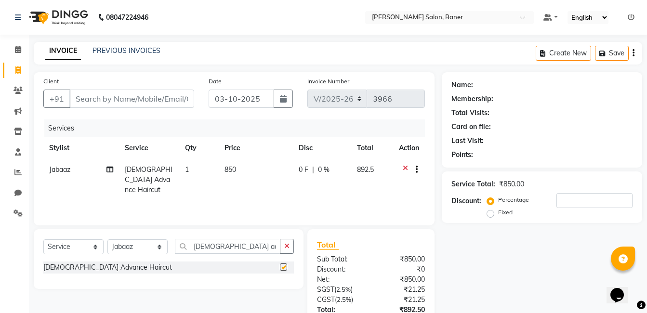
checkbox input "false"
click at [125, 99] on input "Client" at bounding box center [131, 99] width 125 height 18
type input "9"
type input "0"
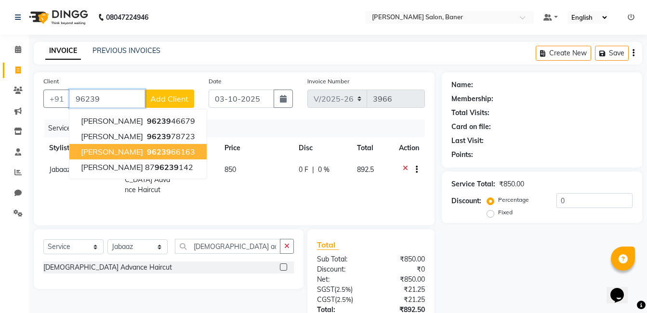
click at [130, 152] on span "Amit Gawade" at bounding box center [112, 152] width 62 height 10
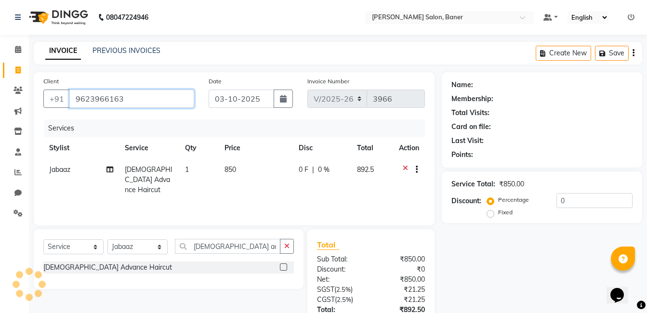
type input "9623966163"
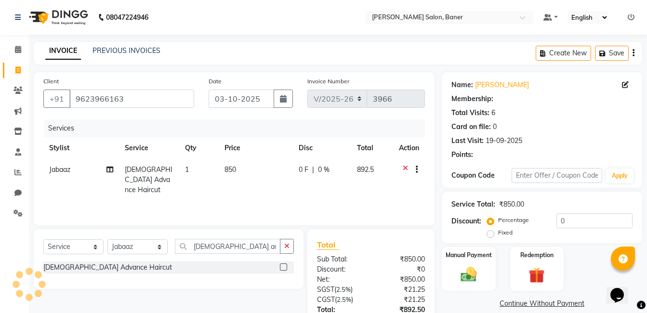
select select "1: Object"
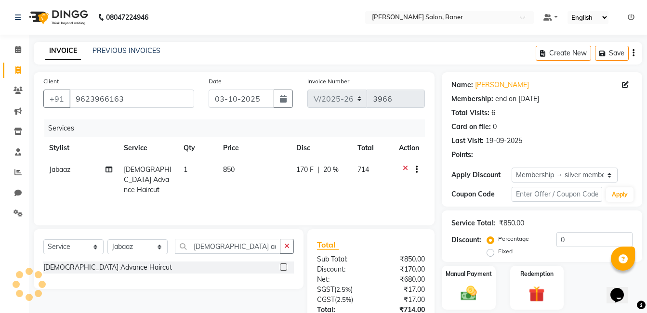
type input "20"
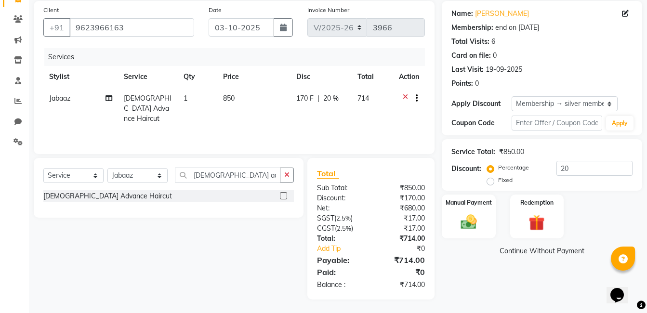
scroll to position [72, 0]
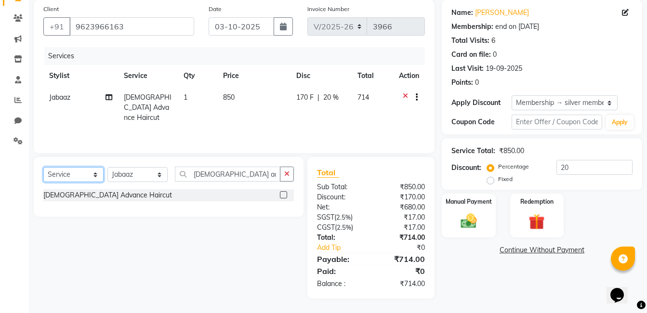
click at [66, 177] on select "Select Service Product Membership Package Voucher Prepaid Gift Card" at bounding box center [73, 174] width 60 height 15
select select "product"
click at [43, 167] on select "Select Service Product Membership Package Voucher Prepaid Gift Card" at bounding box center [73, 174] width 60 height 15
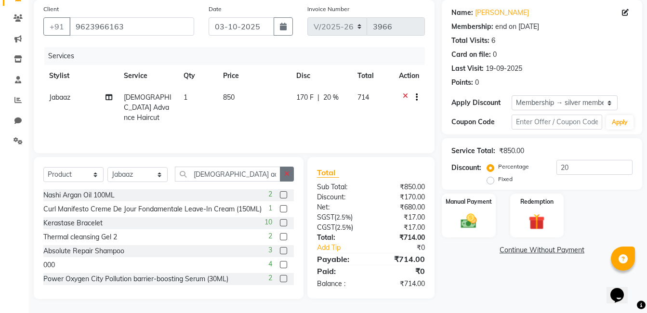
click at [284, 175] on button "button" at bounding box center [287, 174] width 14 height 15
click at [245, 177] on input "text" at bounding box center [234, 174] width 119 height 15
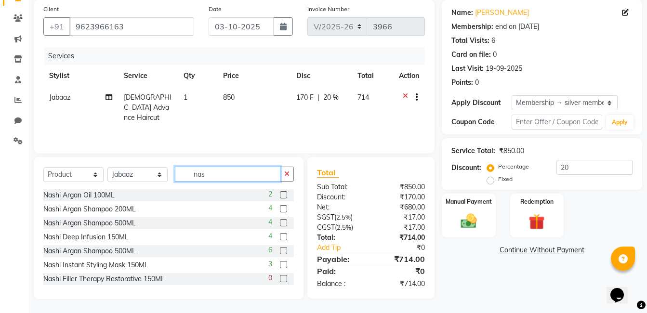
type input "nas"
click at [280, 206] on label at bounding box center [283, 208] width 7 height 7
click at [280, 206] on input "checkbox" at bounding box center [283, 209] width 6 height 6
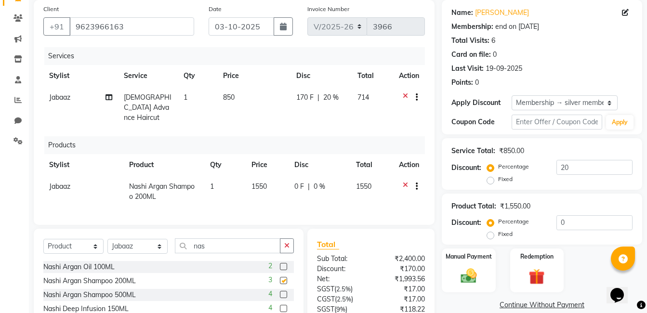
checkbox input "false"
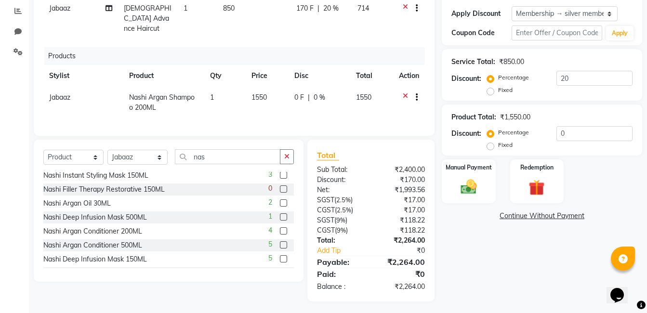
scroll to position [85, 0]
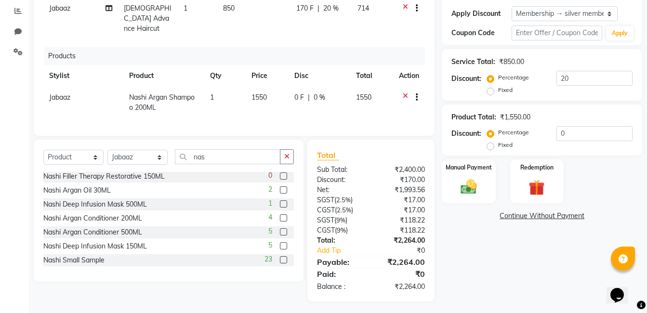
click at [280, 215] on label at bounding box center [283, 217] width 7 height 7
click at [280, 215] on input "checkbox" at bounding box center [283, 218] width 6 height 6
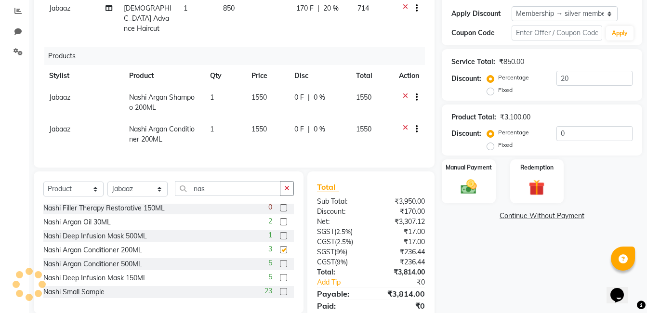
checkbox input "false"
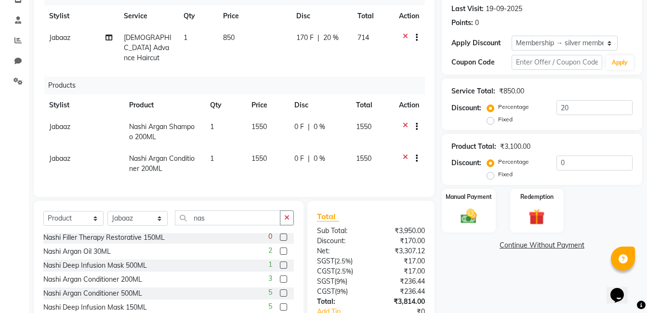
scroll to position [145, 0]
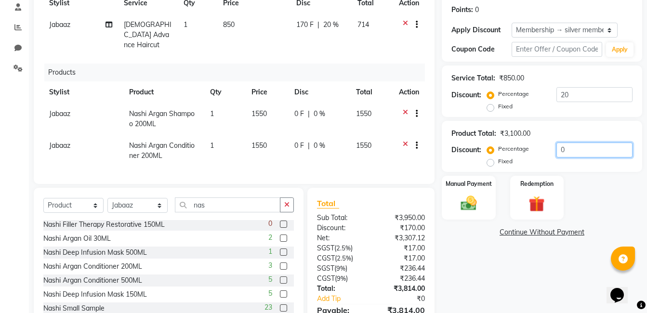
drag, startPoint x: 575, startPoint y: 152, endPoint x: 540, endPoint y: 152, distance: 35.7
click at [541, 152] on div "Percentage Fixed 0" at bounding box center [561, 156] width 144 height 26
type input "5"
click at [519, 254] on div "Name: Amit Gawade Membership: end on 08-05-2026 Total Visits: 6 Card on file: 0…" at bounding box center [546, 138] width 208 height 423
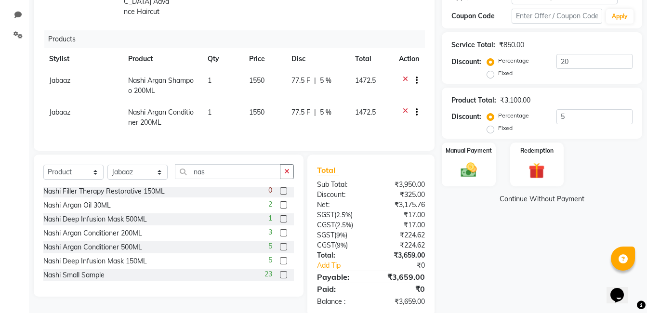
scroll to position [193, 0]
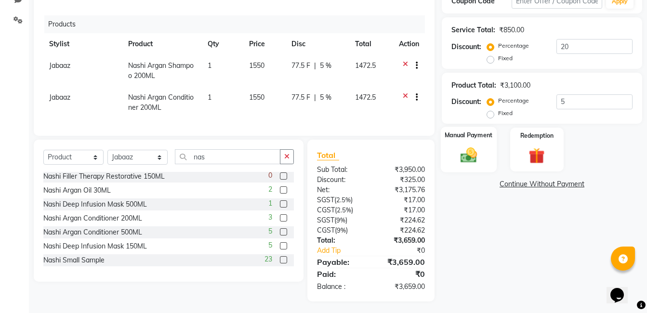
click at [459, 157] on img at bounding box center [468, 155] width 27 height 19
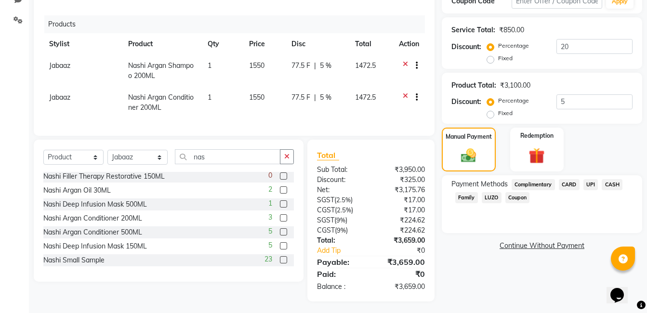
click at [594, 186] on span "UPI" at bounding box center [590, 184] width 15 height 11
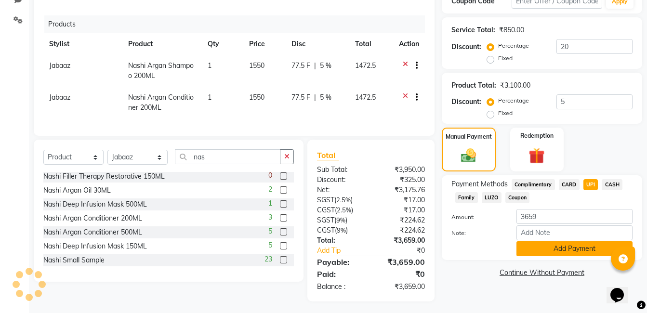
click at [580, 250] on button "Add Payment" at bounding box center [574, 248] width 116 height 15
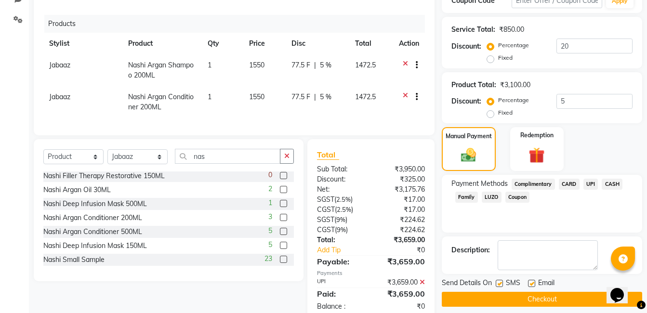
scroll to position [213, 0]
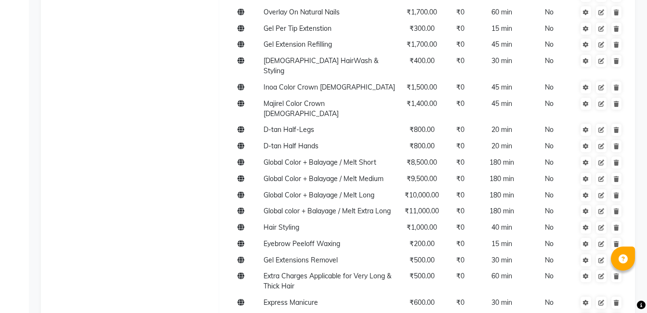
scroll to position [145, 0]
